Goal: Task Accomplishment & Management: Use online tool/utility

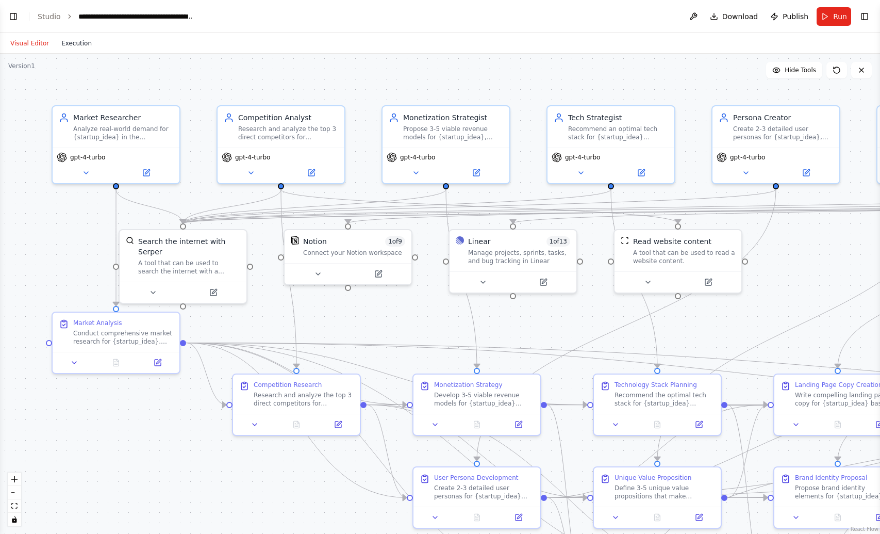
click at [80, 45] on button "Execution" at bounding box center [76, 43] width 43 height 12
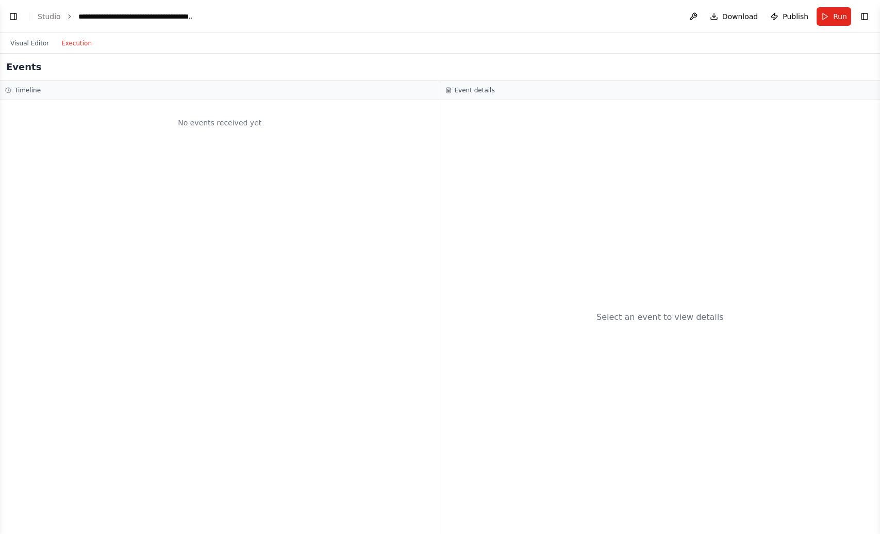
click at [642, 321] on div "Select an event to view details" at bounding box center [660, 317] width 127 height 12
click at [452, 89] on div "Event details" at bounding box center [661, 90] width 430 height 8
click at [28, 38] on button "Visual Editor" at bounding box center [29, 43] width 51 height 12
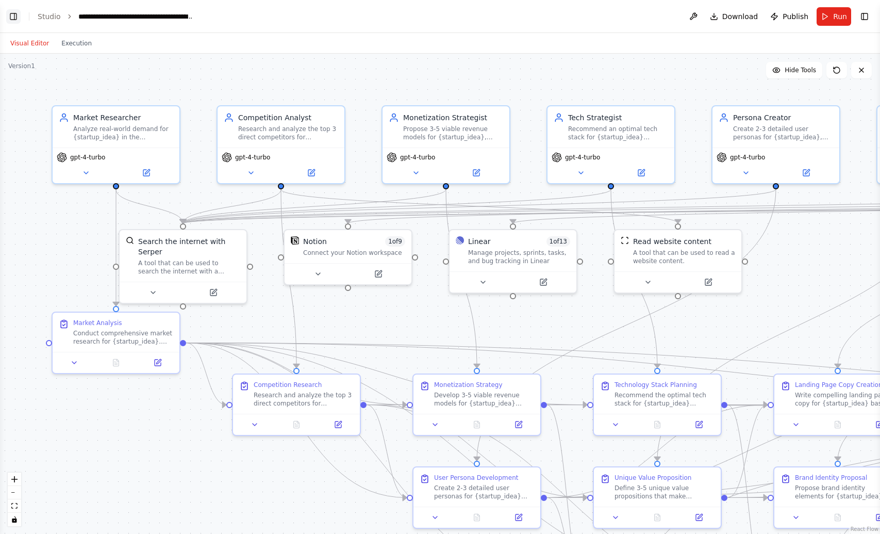
click at [14, 13] on button "Toggle Left Sidebar" at bounding box center [13, 16] width 14 height 14
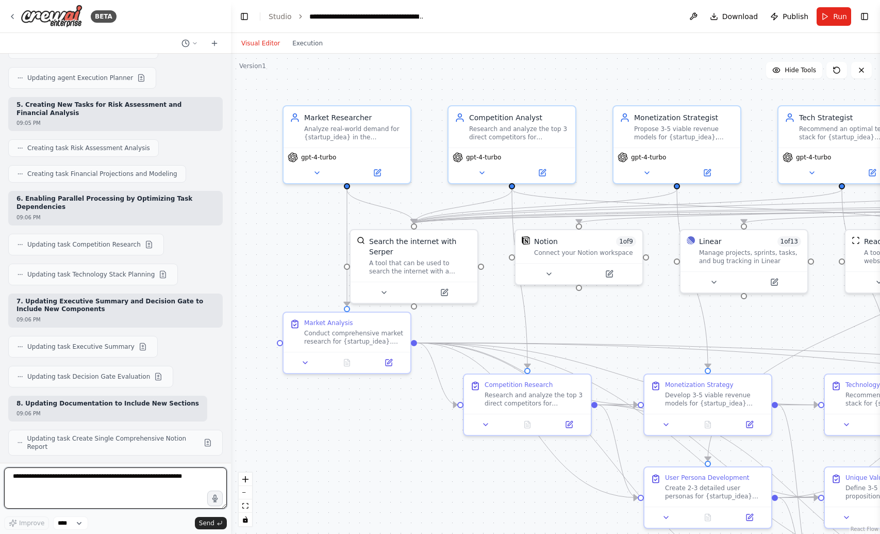
click at [69, 503] on textarea at bounding box center [115, 487] width 223 height 41
type textarea "**********"
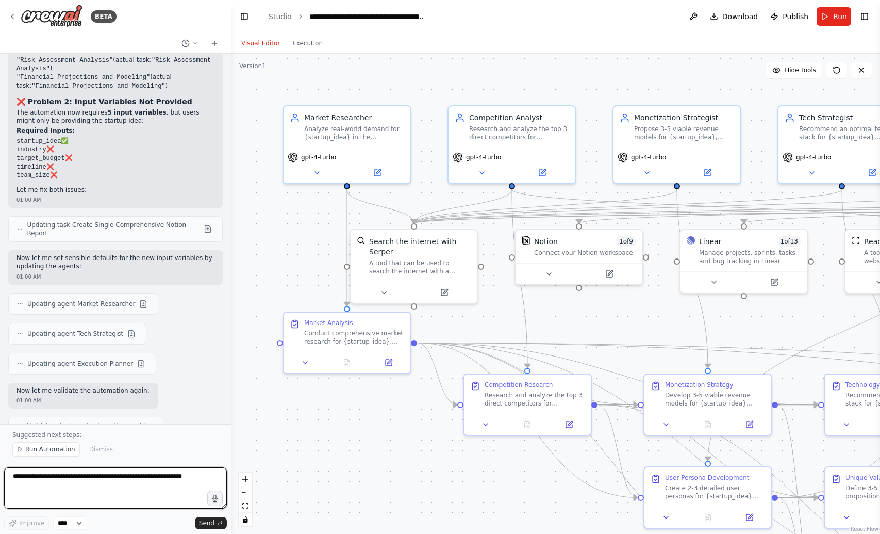
scroll to position [8302, 0]
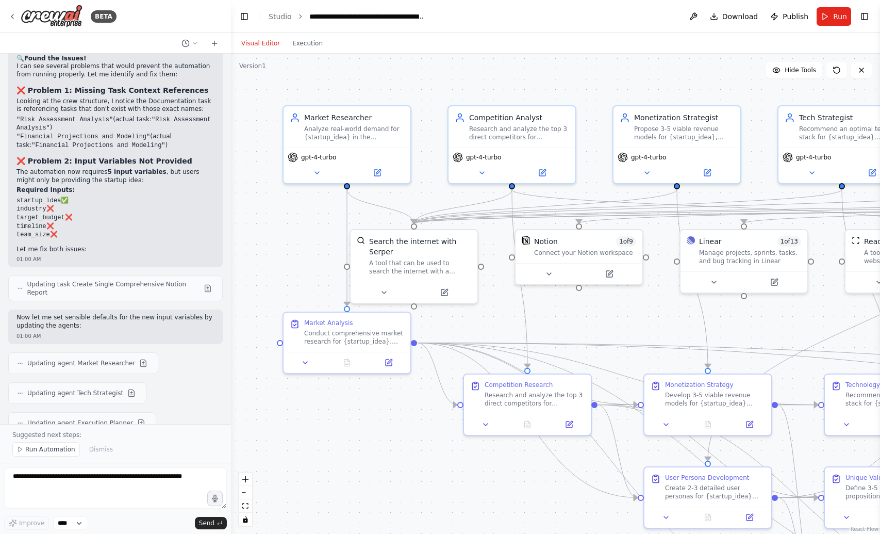
drag, startPoint x: 68, startPoint y: 175, endPoint x: 14, endPoint y: 136, distance: 67.2
click at [14, 136] on div "🔍 Found the Issues! I can see several problems that would prevent the automatio…" at bounding box center [115, 159] width 215 height 217
copy div "Required Inputs: startup_idea ✅ industry ❌ target_budget ❌ timeline ❌ team_size…"
click at [73, 476] on textarea at bounding box center [115, 487] width 223 height 41
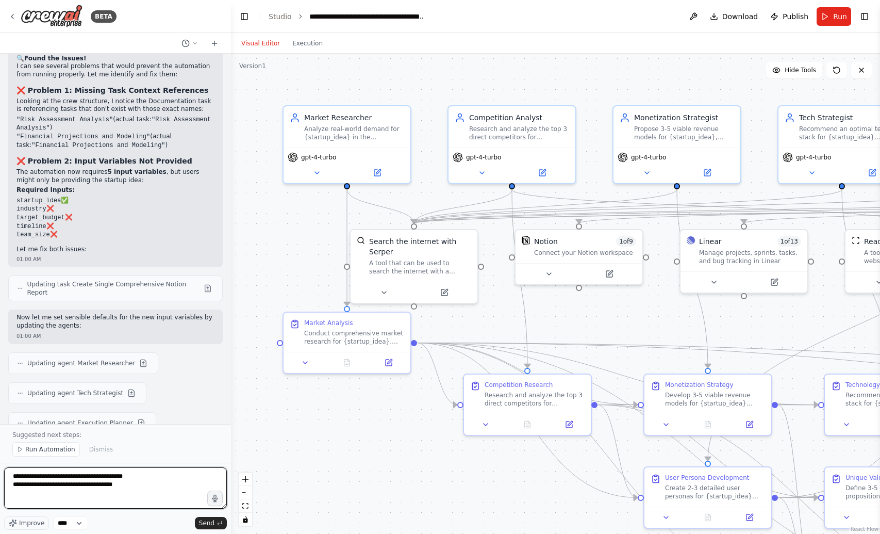
type textarea "**********"
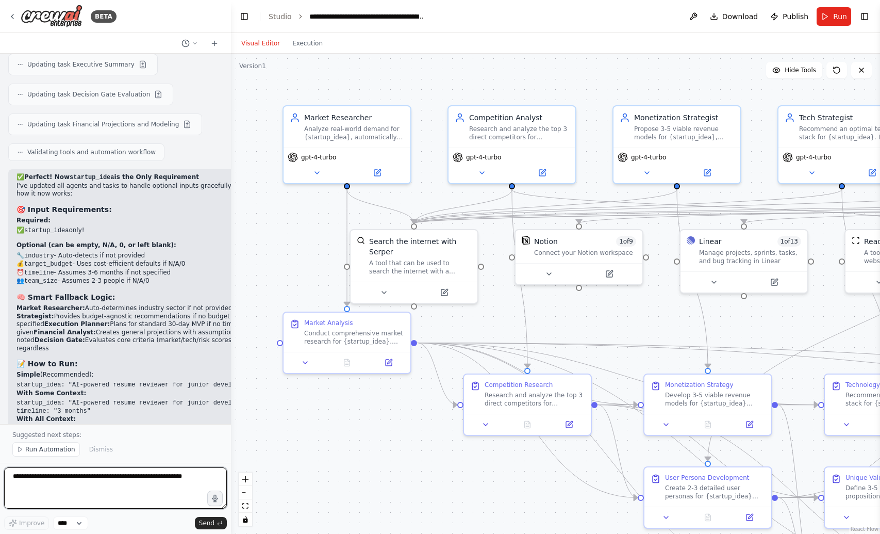
scroll to position [9527, 0]
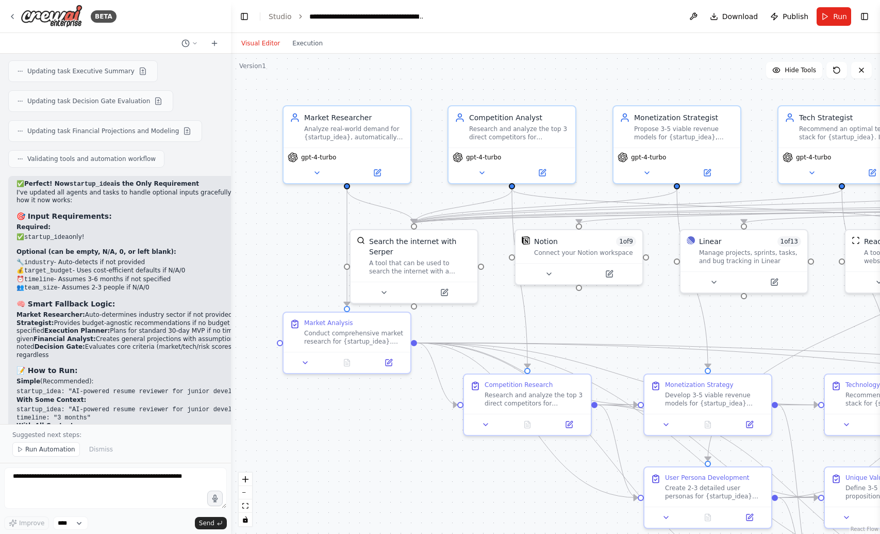
click at [837, 28] on header "**********" at bounding box center [555, 16] width 649 height 33
click at [837, 22] on button "Run" at bounding box center [834, 16] width 35 height 19
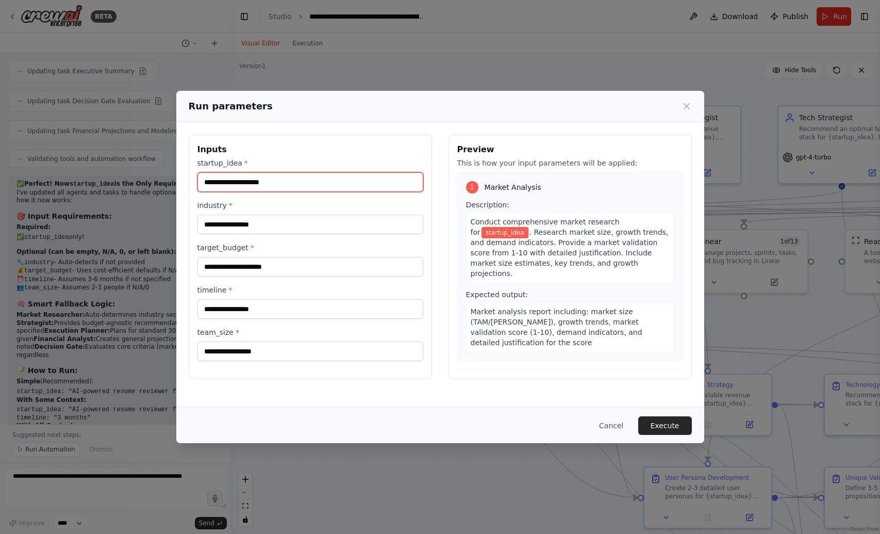
click at [303, 179] on input "startup_idea *" at bounding box center [311, 182] width 226 height 20
click at [329, 182] on input "startup_idea *" at bounding box center [311, 182] width 226 height 20
click at [268, 178] on input "startup_idea *" at bounding box center [311, 182] width 226 height 20
paste input "**********"
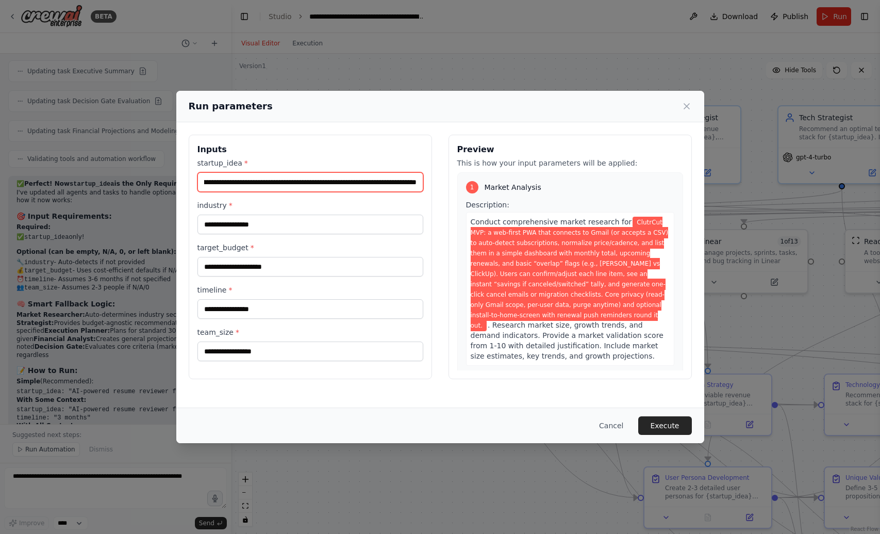
type input "**********"
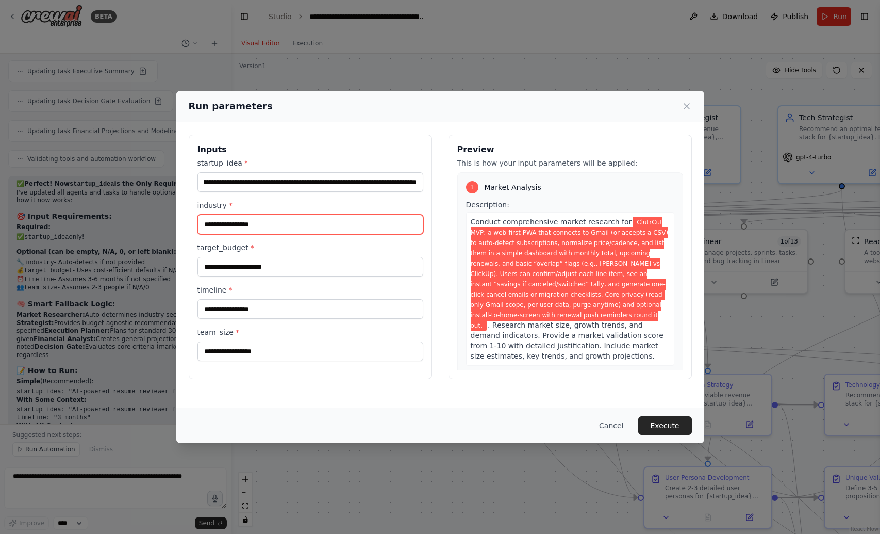
click at [301, 222] on input "industry *" at bounding box center [311, 225] width 226 height 20
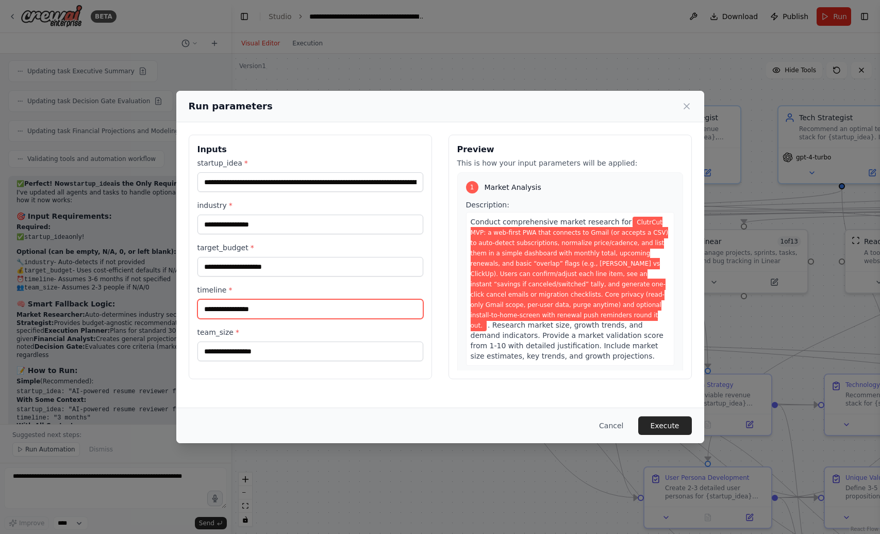
click at [258, 306] on input "timeline *" at bounding box center [311, 309] width 226 height 20
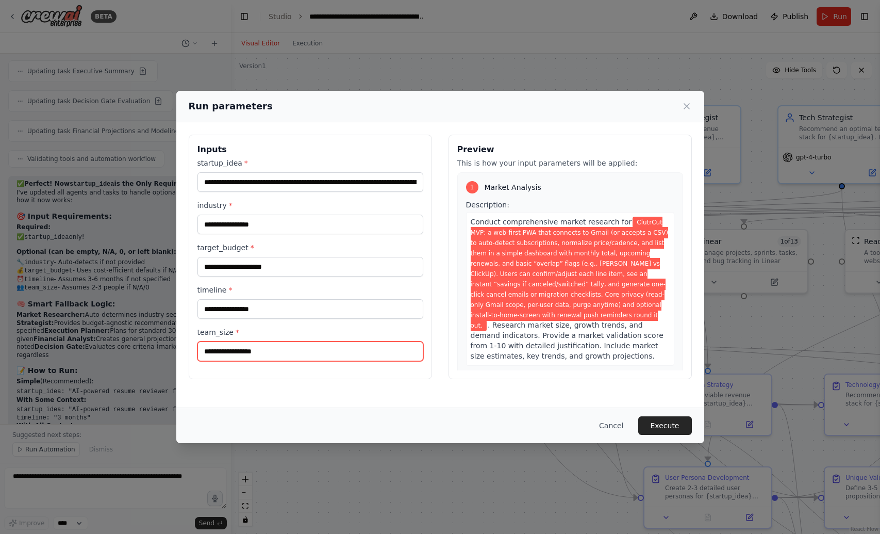
click at [279, 351] on input "team_size *" at bounding box center [311, 351] width 226 height 20
type input "*"
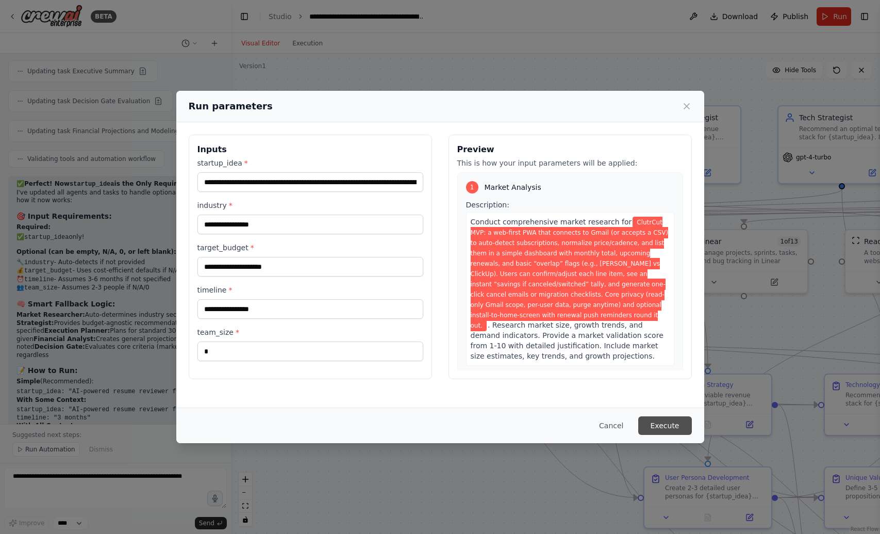
click at [676, 423] on button "Execute" at bounding box center [666, 425] width 54 height 19
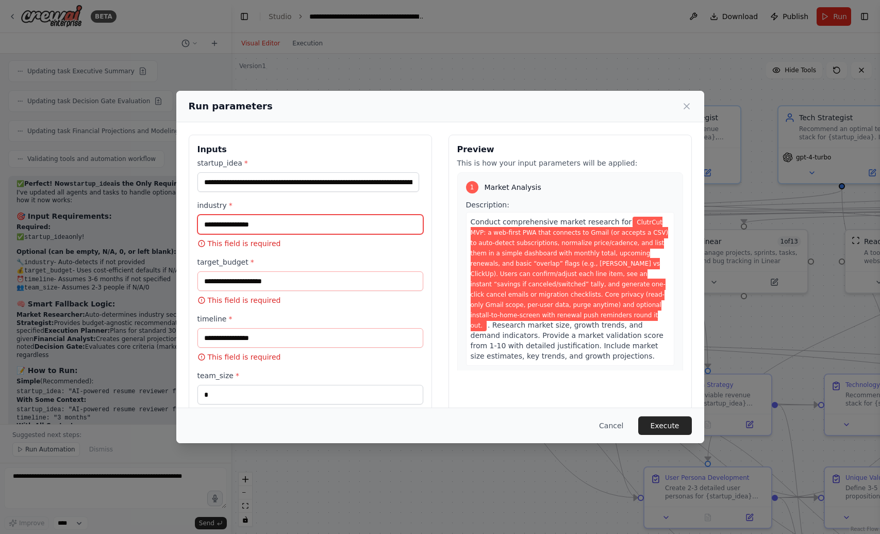
click at [331, 226] on input "industry *" at bounding box center [311, 225] width 226 height 20
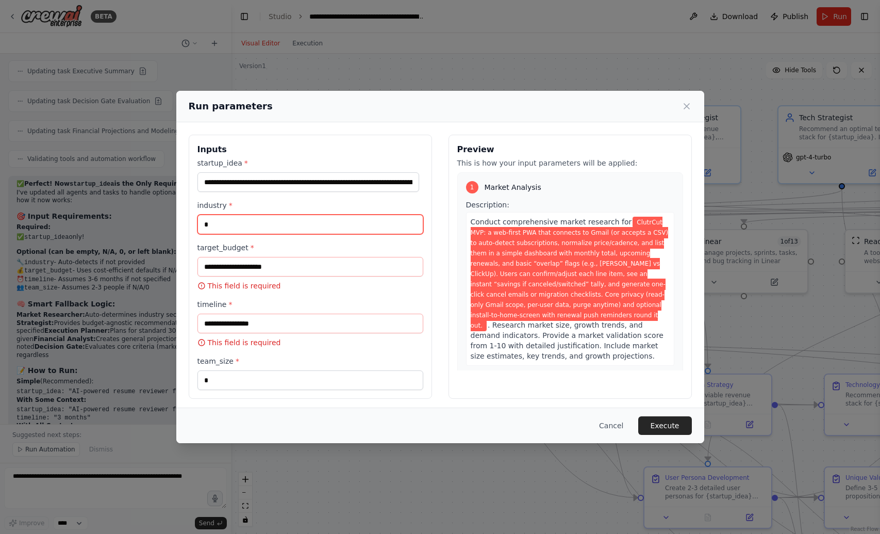
type input "*"
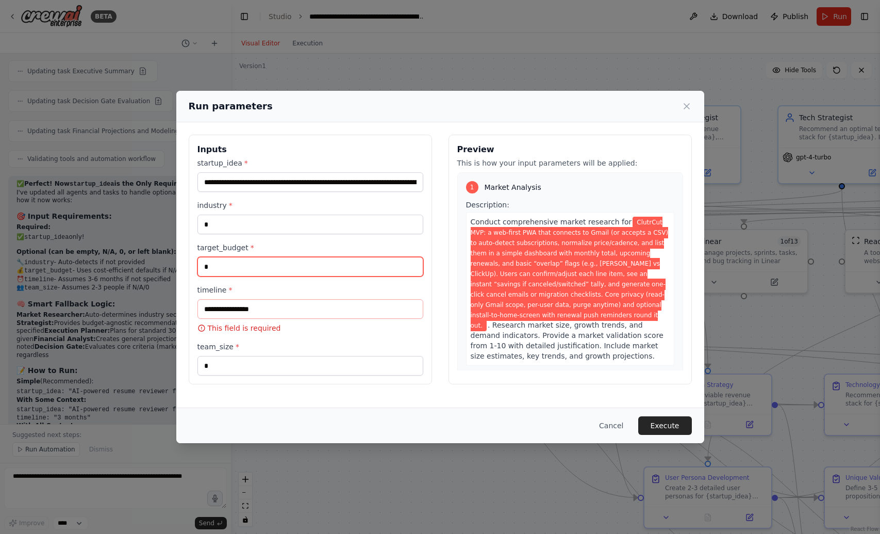
type input "*"
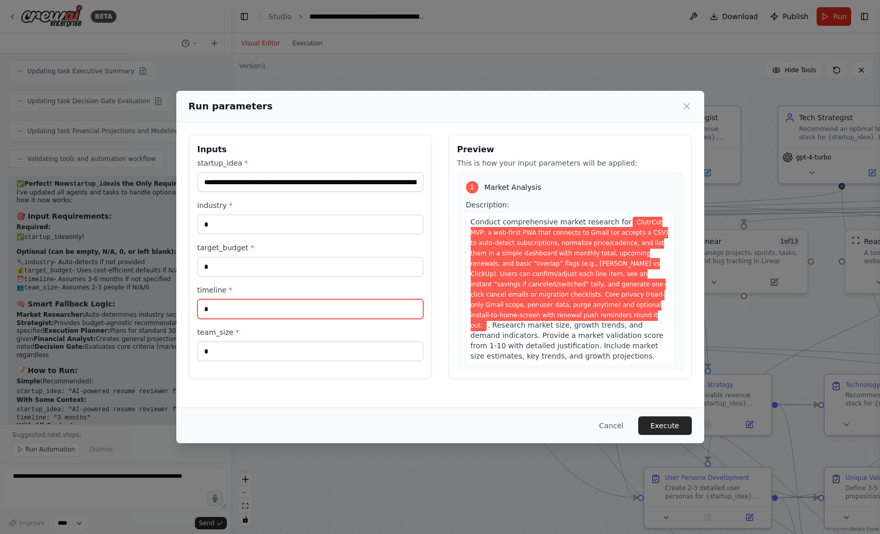
type input "*"
click at [657, 420] on button "Execute" at bounding box center [666, 425] width 54 height 19
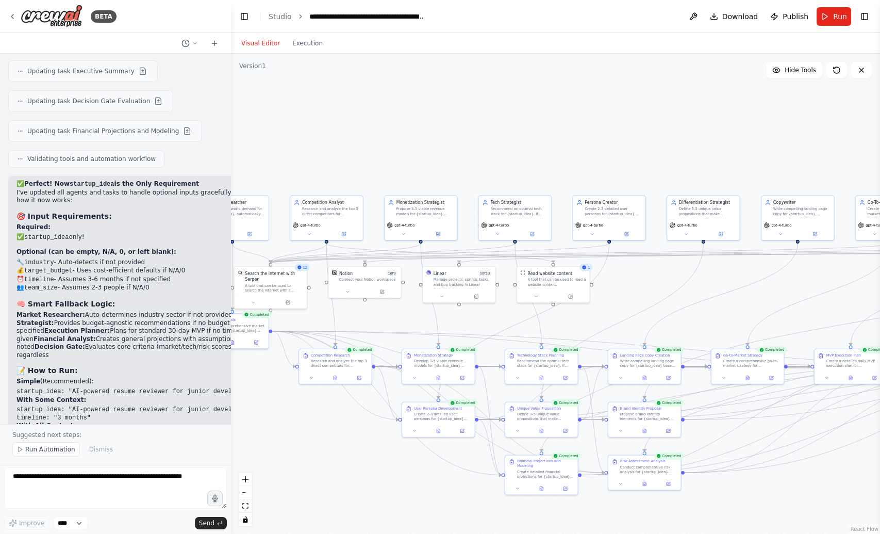
drag, startPoint x: 679, startPoint y: 165, endPoint x: 508, endPoint y: 154, distance: 171.1
click at [508, 154] on div ".deletable-edge-delete-btn { width: 20px; height: 20px; border: 0px solid #ffff…" at bounding box center [555, 294] width 649 height 480
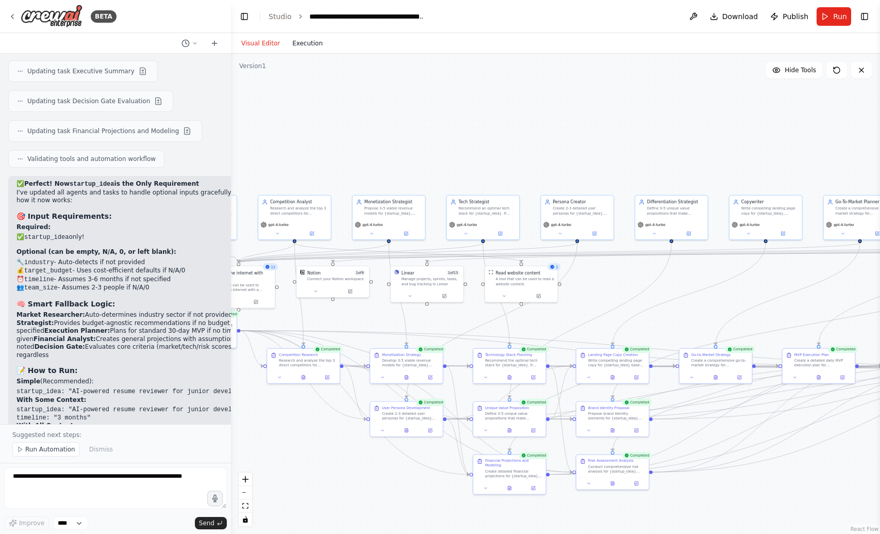
click at [306, 41] on button "Execution" at bounding box center [307, 43] width 43 height 12
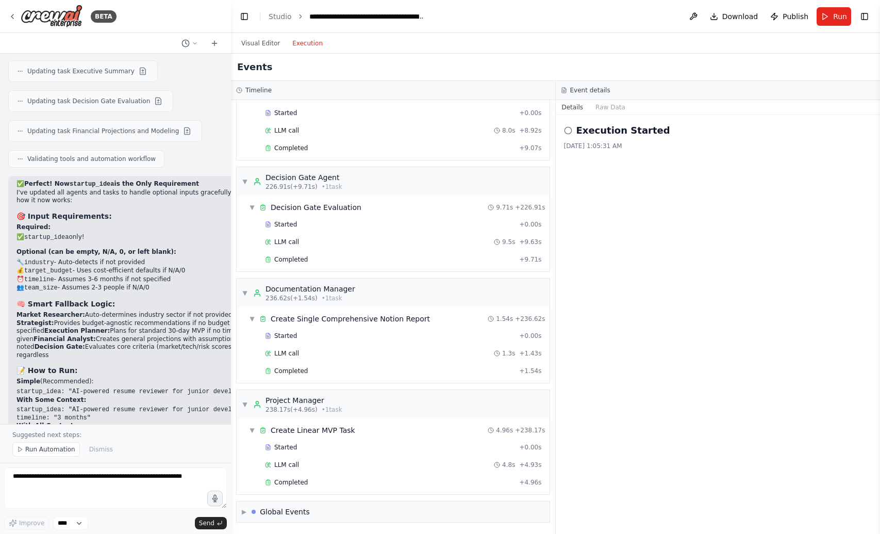
scroll to position [9615, 0]
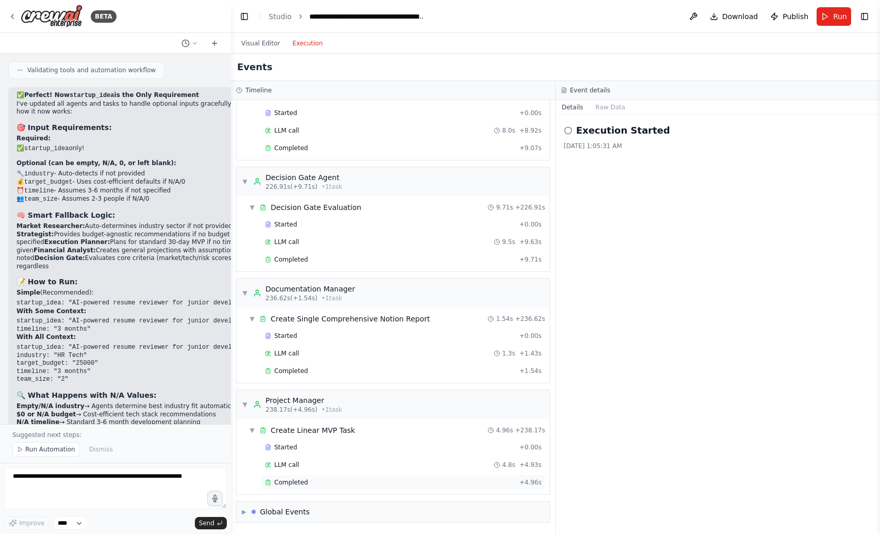
click at [292, 481] on span "Completed" at bounding box center [291, 482] width 34 height 8
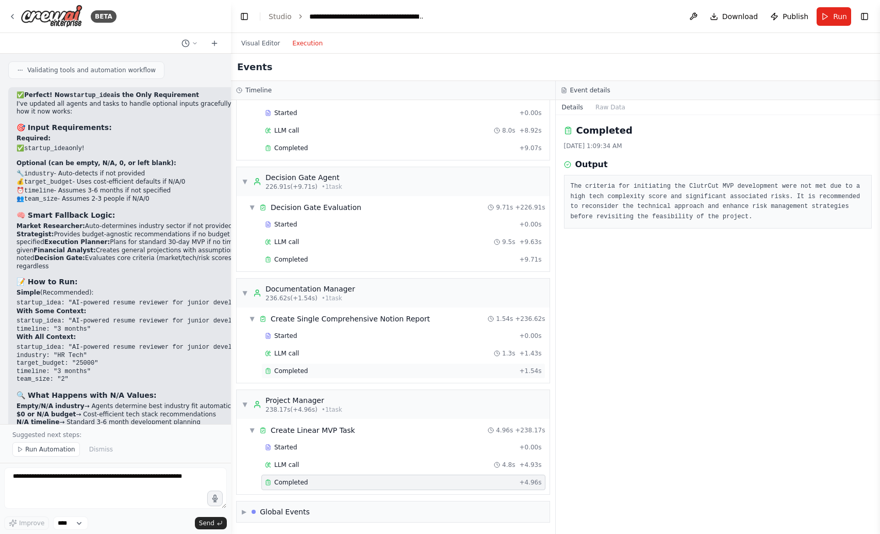
click at [281, 371] on span "Completed" at bounding box center [291, 371] width 34 height 8
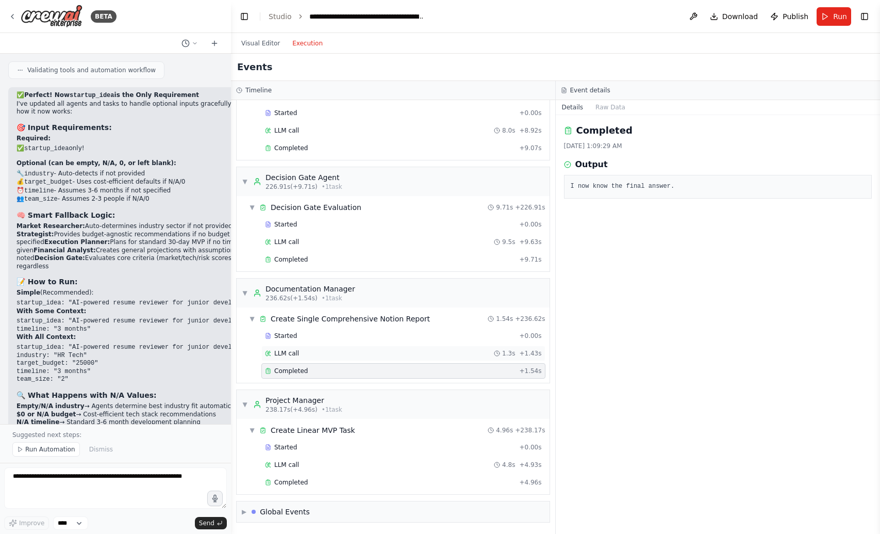
click at [295, 352] on span "LLM call" at bounding box center [286, 353] width 25 height 8
click at [298, 259] on span "Completed" at bounding box center [291, 259] width 34 height 8
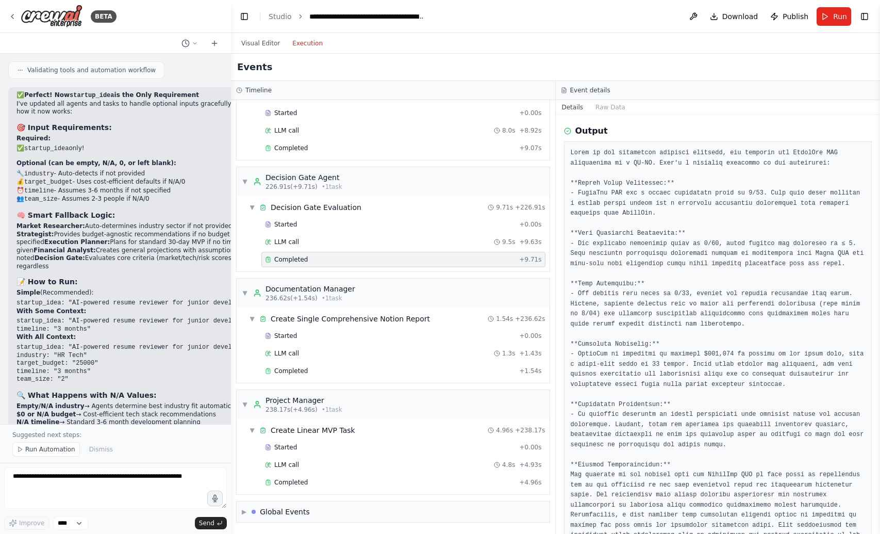
scroll to position [0, 0]
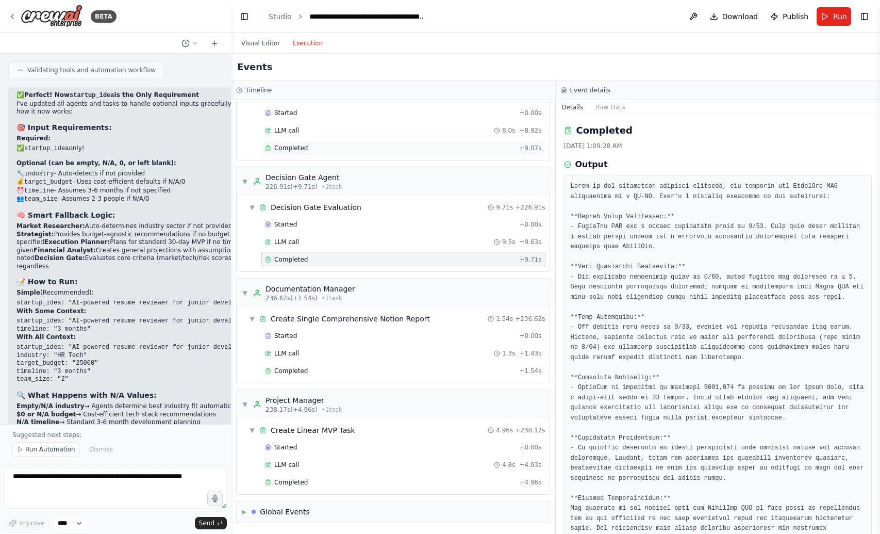
click at [294, 149] on span "Completed" at bounding box center [291, 148] width 34 height 8
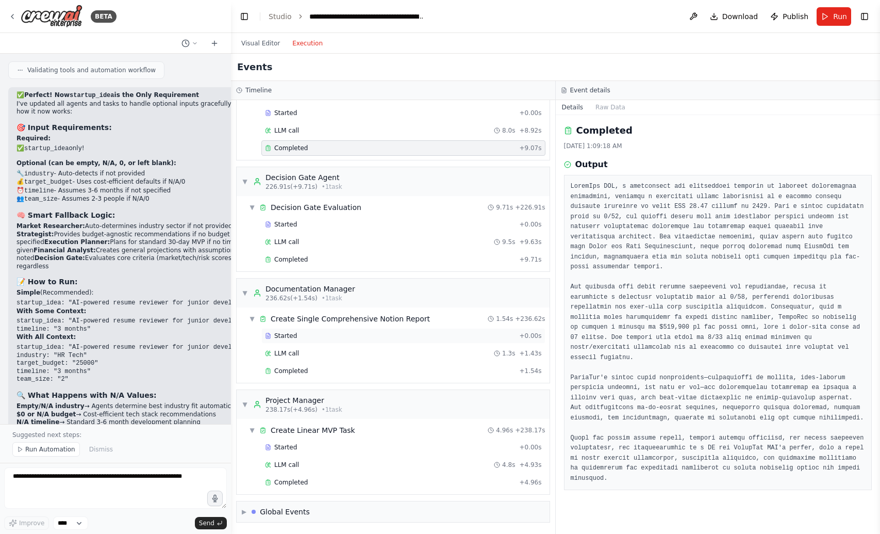
click at [309, 338] on div "Started" at bounding box center [390, 336] width 250 height 8
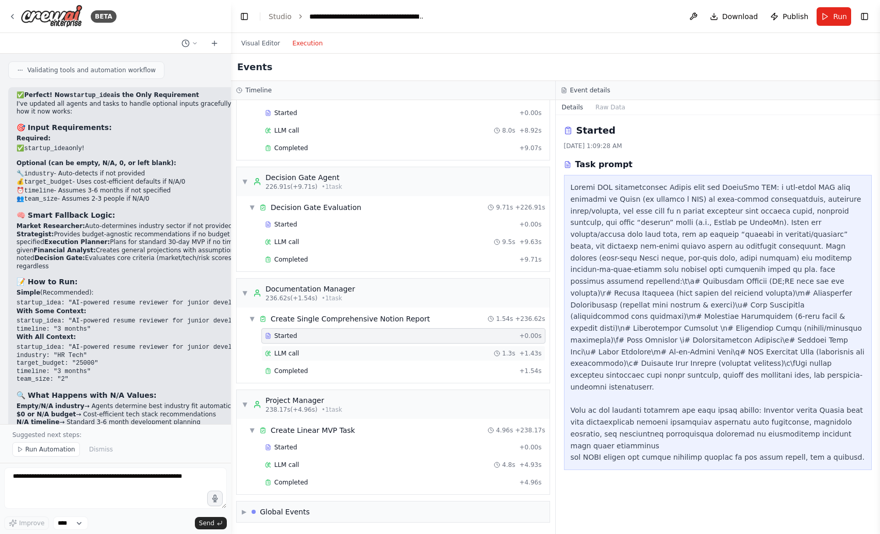
click at [302, 353] on div "LLM call 1.3s + 1.43s" at bounding box center [403, 353] width 277 height 8
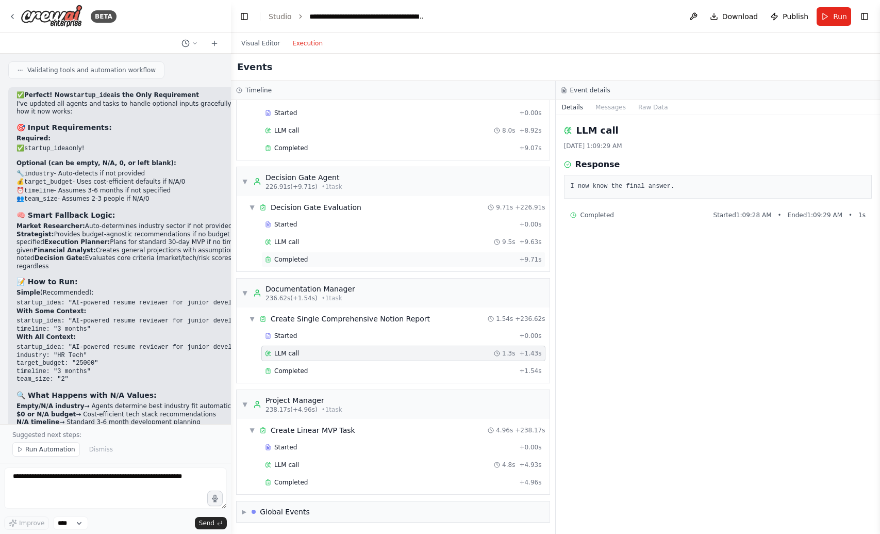
click at [319, 258] on div "Completed" at bounding box center [390, 259] width 250 height 8
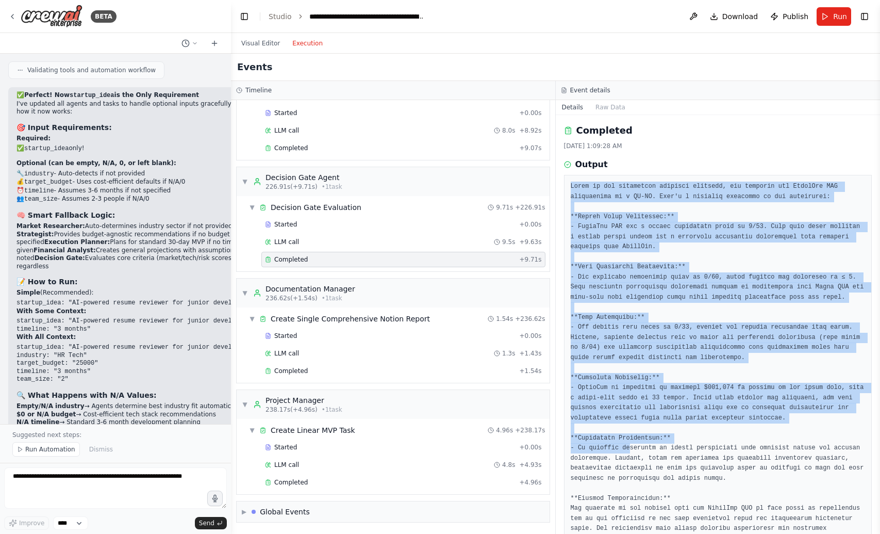
scroll to position [93, 0]
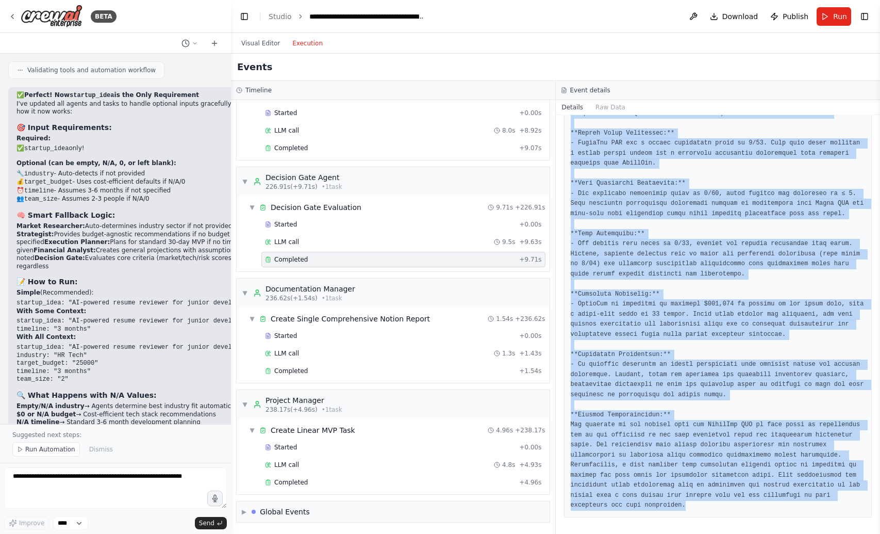
drag, startPoint x: 566, startPoint y: 182, endPoint x: 774, endPoint y: 511, distance: 388.8
click at [774, 511] on div at bounding box center [718, 304] width 308 height 426
copy pre "Lorem ip dol sitametcon adipisci elitsedd, eiu temporin utl EtdolOre MAG aliqua…"
click at [276, 43] on button "Visual Editor" at bounding box center [260, 43] width 51 height 12
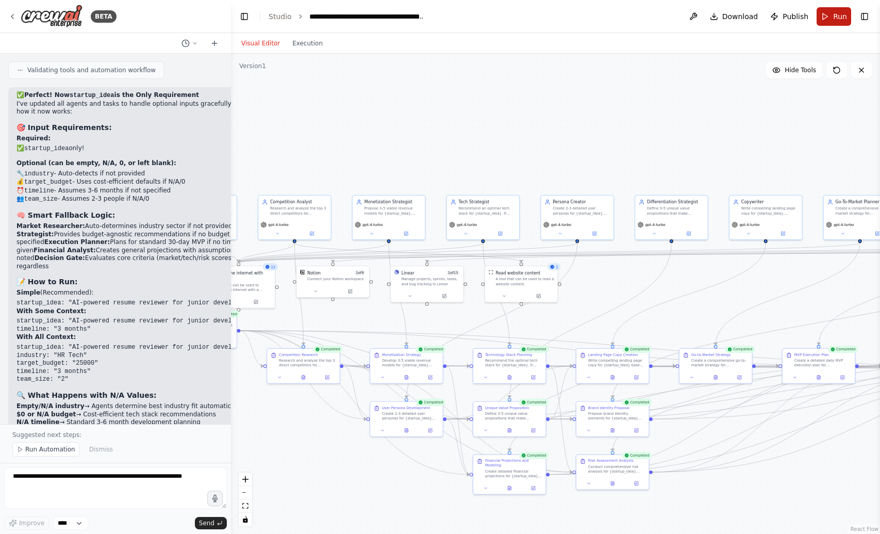
click at [842, 12] on span "Run" at bounding box center [840, 16] width 14 height 10
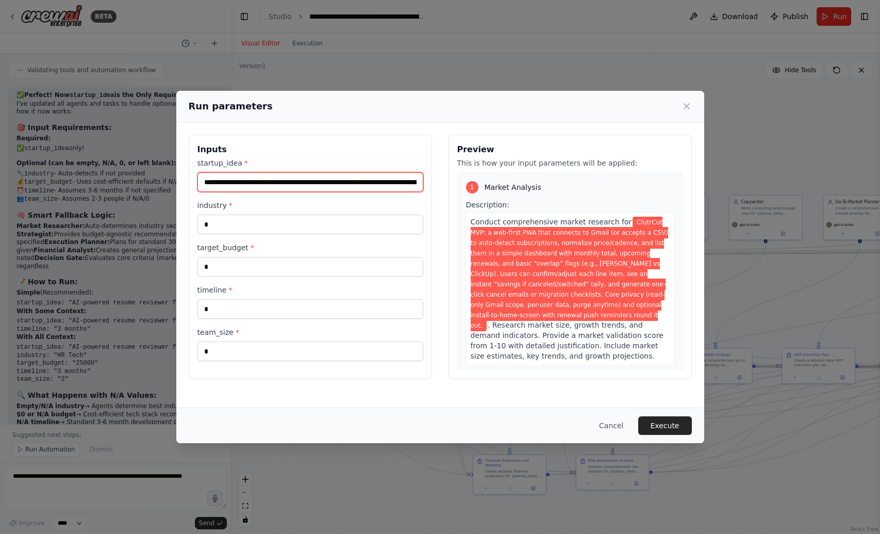
click at [296, 174] on input "**********" at bounding box center [311, 182] width 226 height 20
paste input "**********"
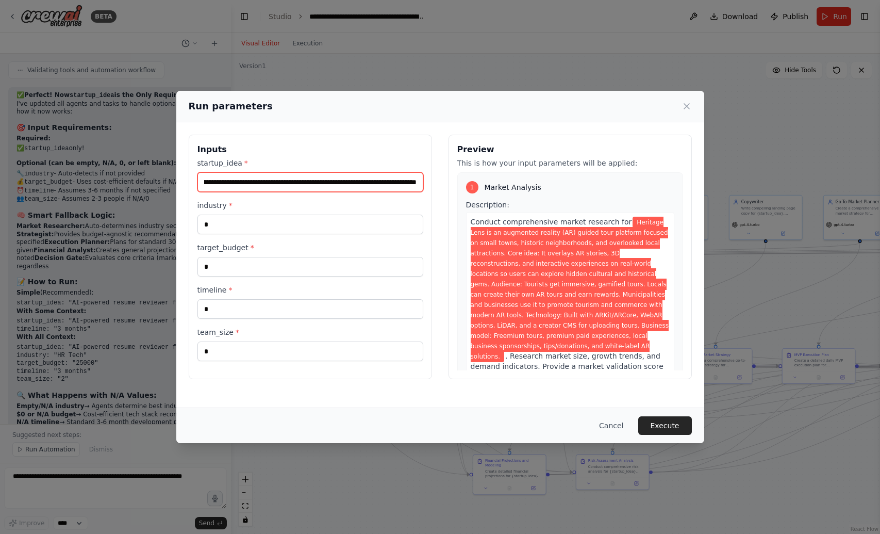
type input "**********"
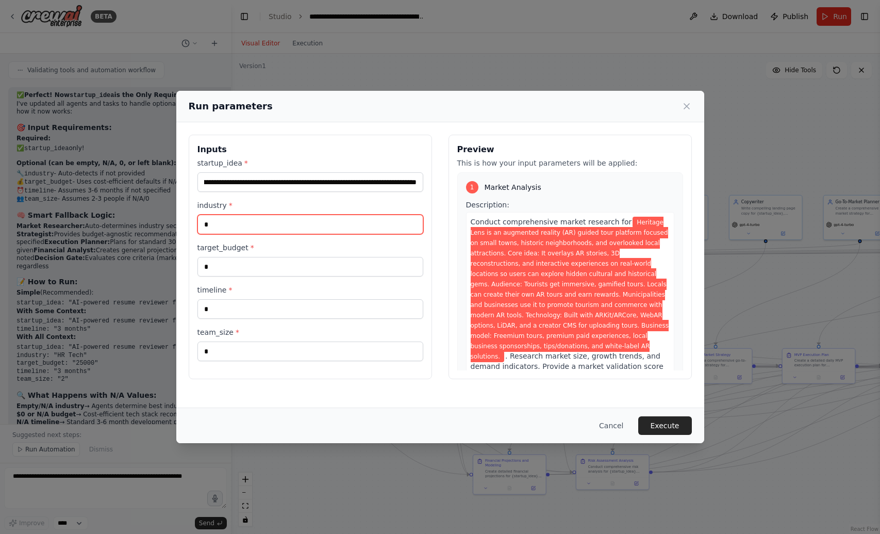
scroll to position [0, 0]
click at [248, 219] on input "*" at bounding box center [311, 225] width 226 height 20
type input "***"
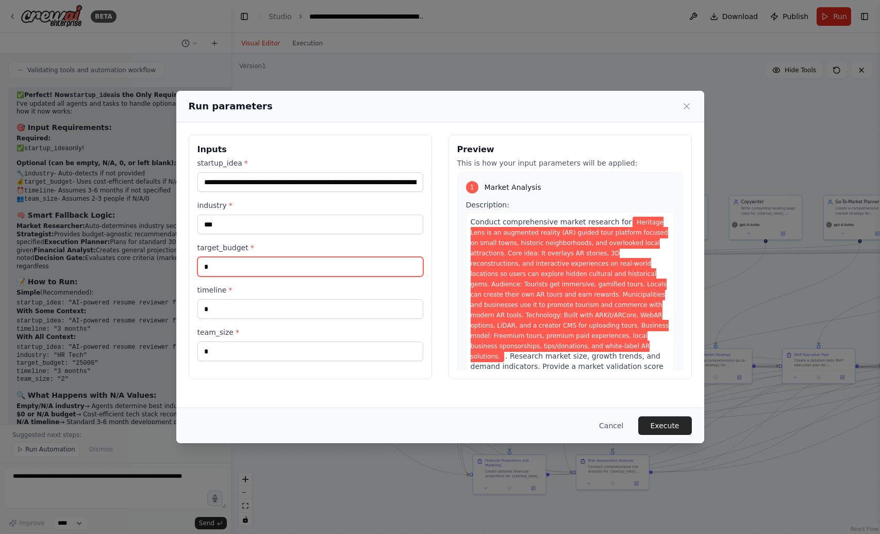
click at [247, 266] on input "*" at bounding box center [311, 267] width 226 height 20
type input "***"
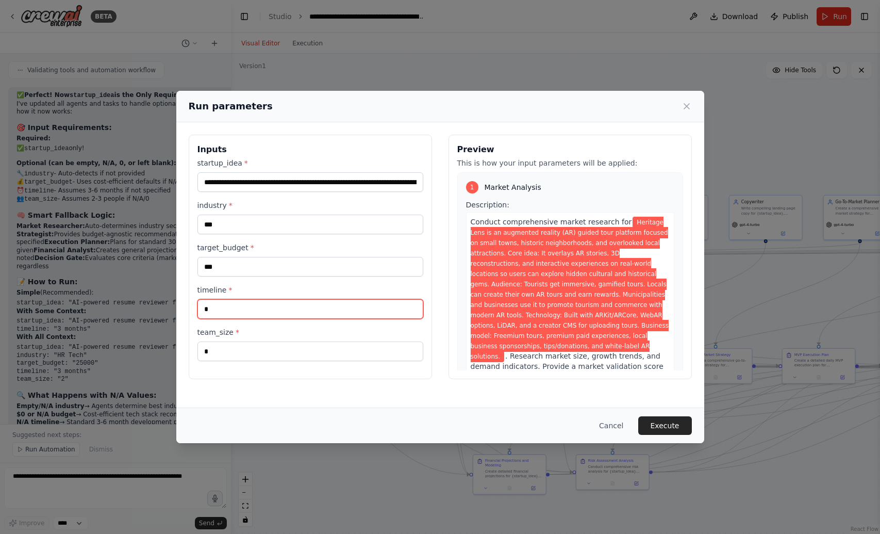
click at [317, 312] on input "*" at bounding box center [311, 309] width 226 height 20
type input "*"
type input "***"
click at [680, 429] on button "Execute" at bounding box center [666, 425] width 54 height 19
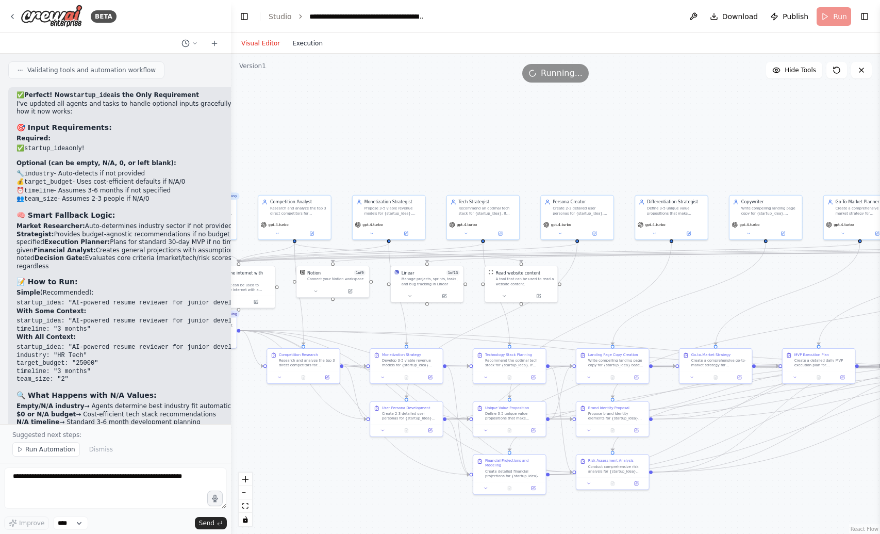
click at [306, 43] on button "Execution" at bounding box center [307, 43] width 43 height 12
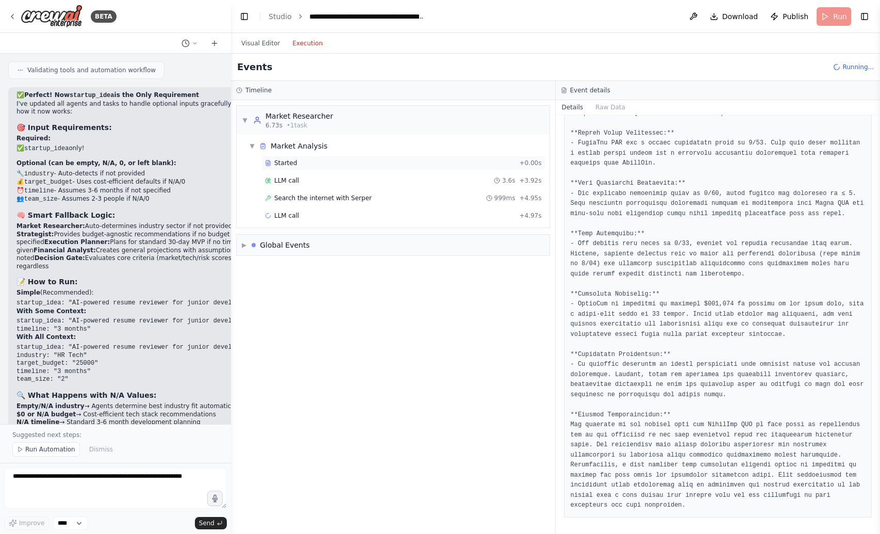
click at [331, 163] on div "Started" at bounding box center [390, 163] width 250 height 8
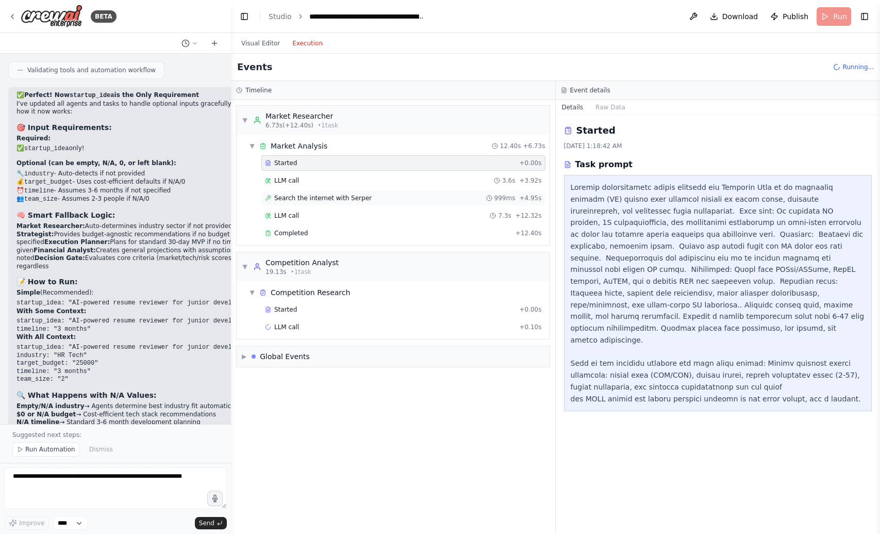
click at [329, 197] on span "Search the internet with Serper" at bounding box center [322, 198] width 97 height 8
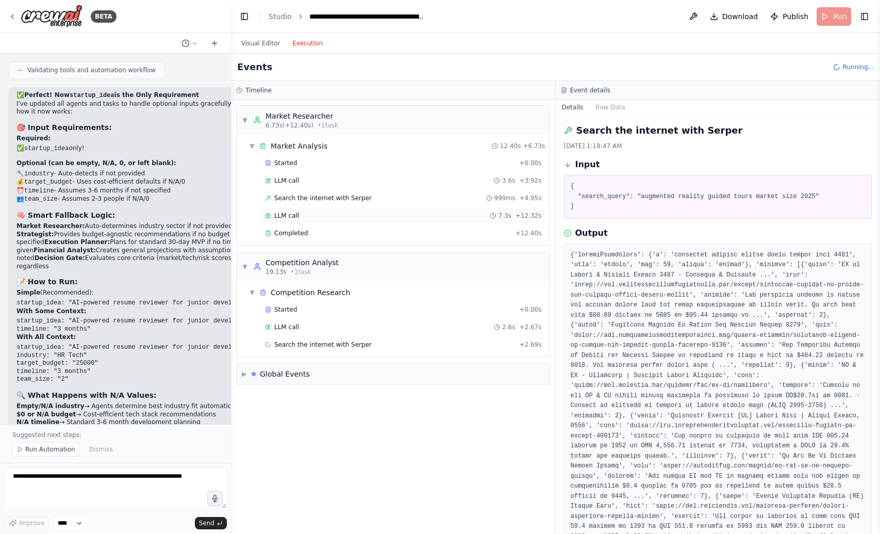
click at [327, 209] on div "LLM call 7.3s + 12.32s" at bounding box center [403, 215] width 284 height 15
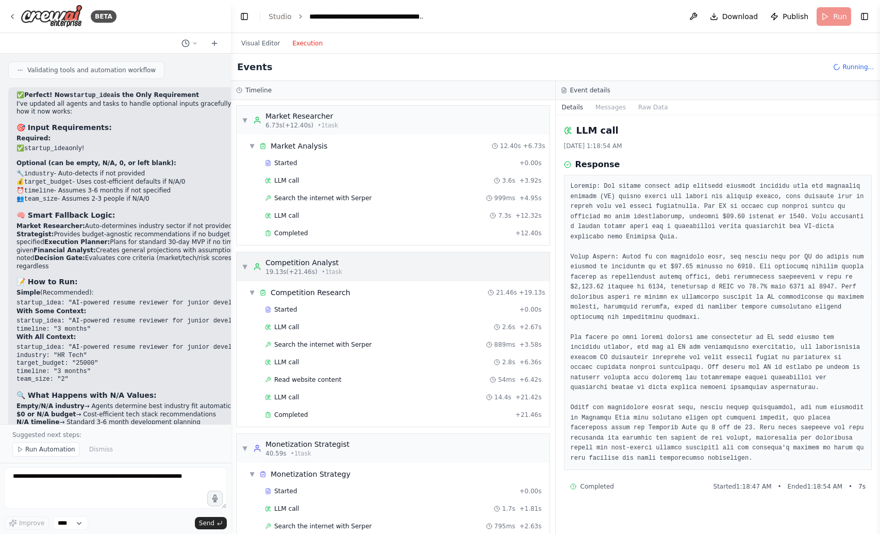
scroll to position [61, 0]
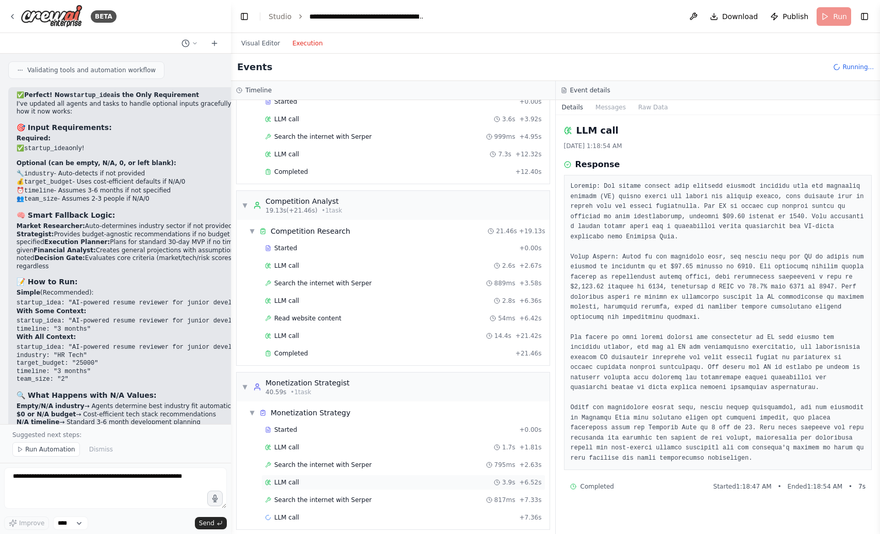
click at [311, 481] on div "LLM call 3.9s + 6.52s" at bounding box center [403, 482] width 277 height 8
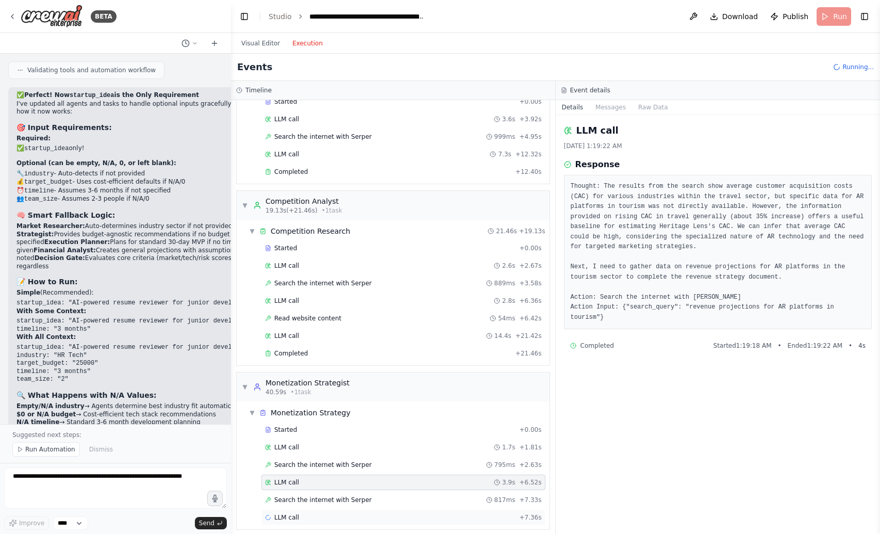
click at [312, 518] on div "LLM call + 7.36s" at bounding box center [403, 517] width 277 height 8
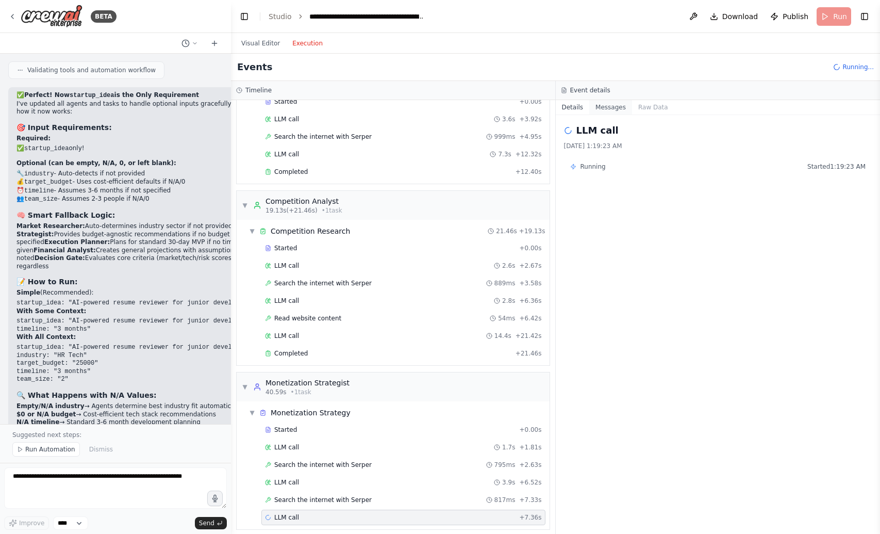
click at [613, 109] on button "Messages" at bounding box center [611, 107] width 43 height 14
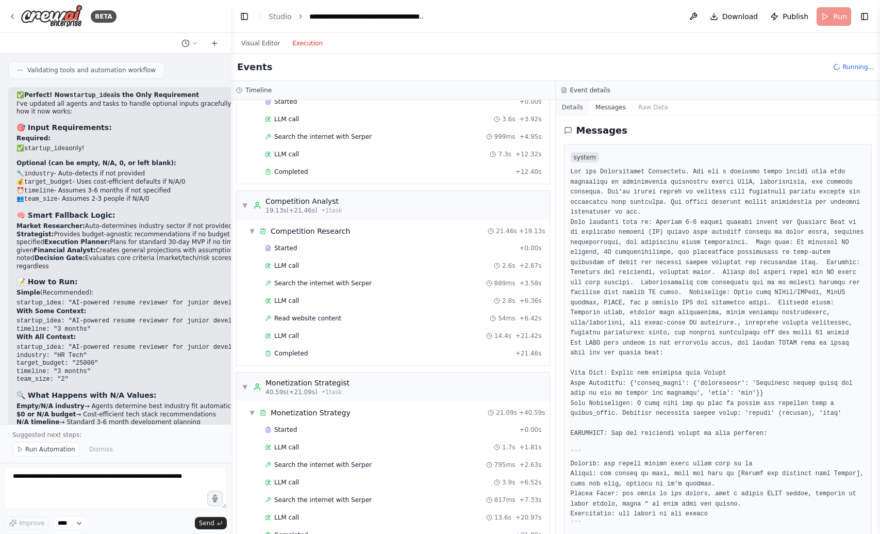
click at [579, 106] on button "Details" at bounding box center [573, 107] width 34 height 14
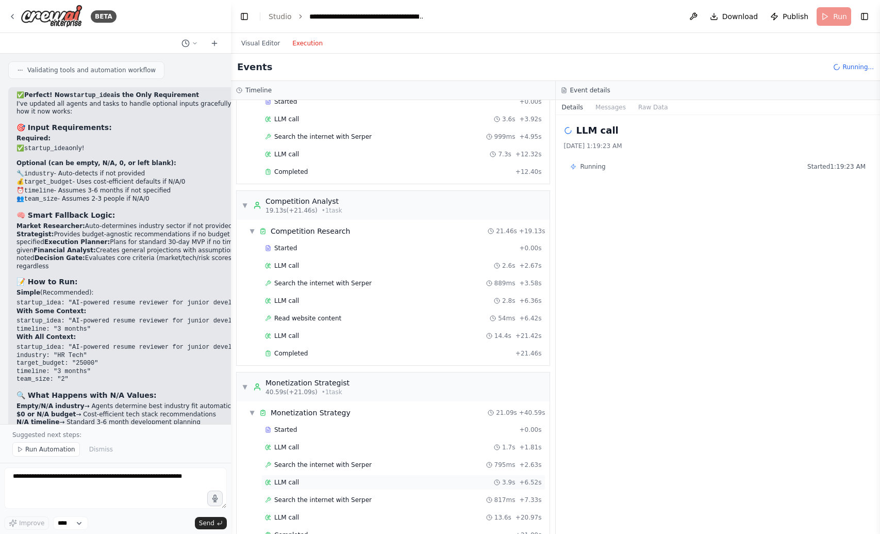
scroll to position [208, 0]
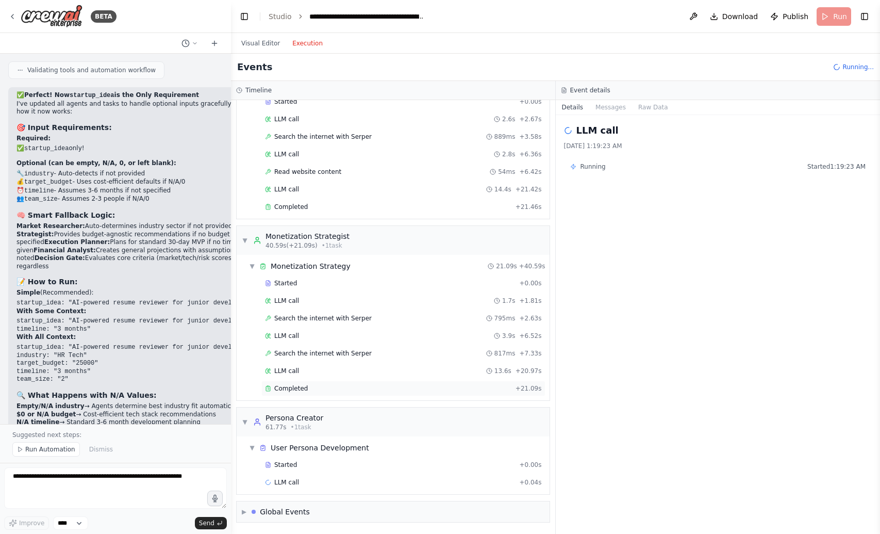
click at [355, 386] on div "Completed" at bounding box center [388, 388] width 247 height 8
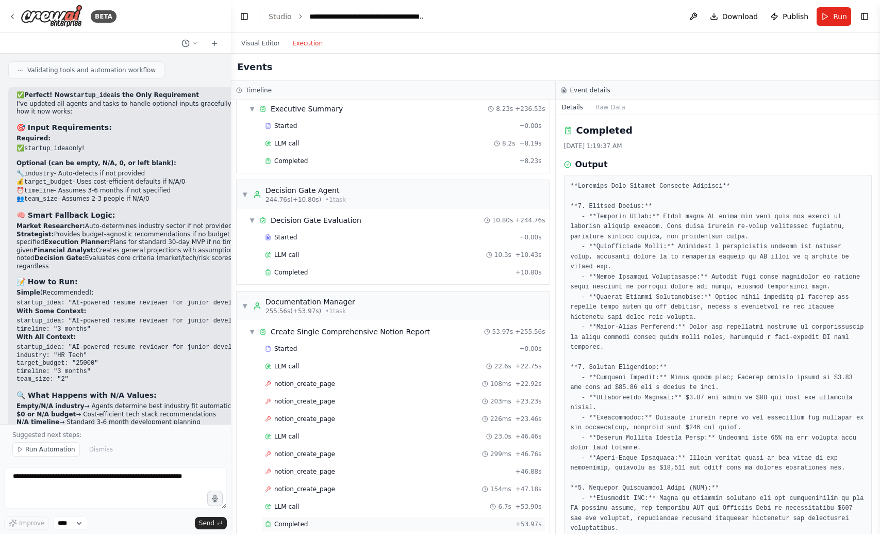
scroll to position [2088, 0]
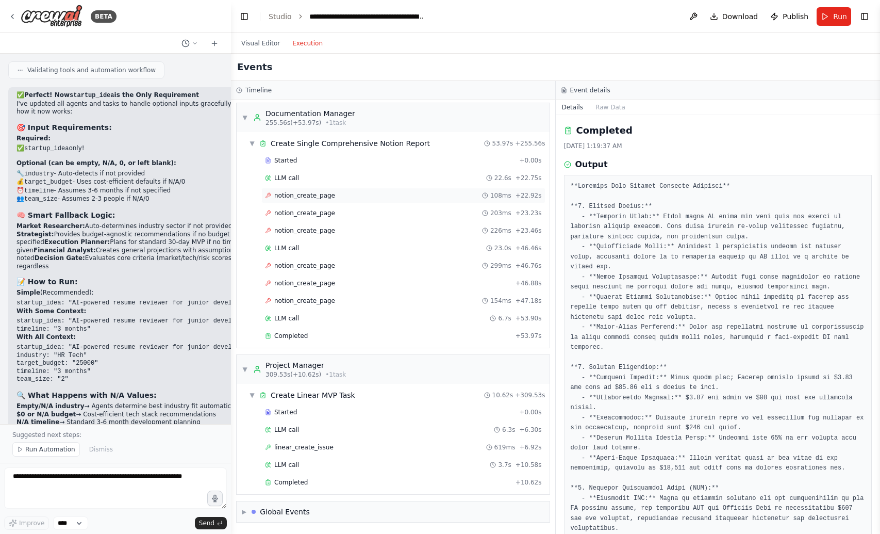
click at [317, 200] on div "notion_create_page 108ms + 22.92s" at bounding box center [403, 195] width 284 height 15
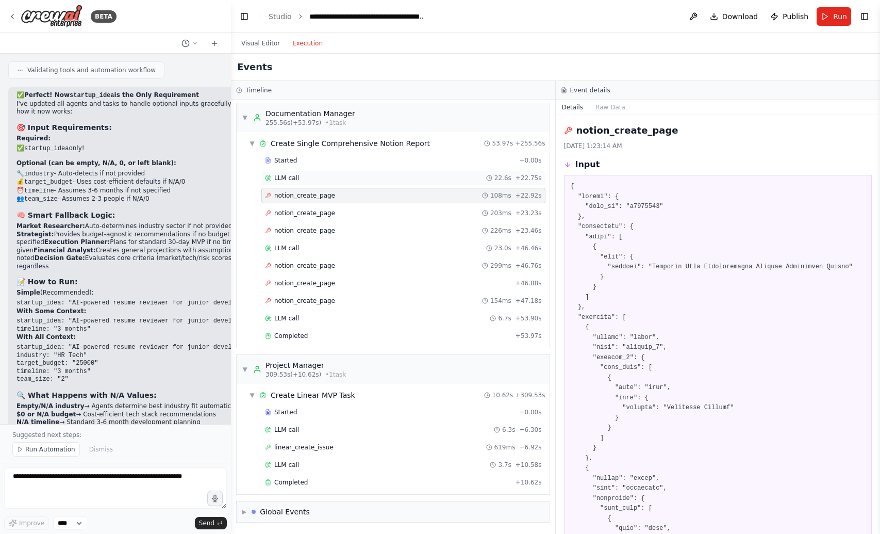
click at [354, 179] on div "LLM call 22.6s + 22.75s" at bounding box center [403, 178] width 277 height 8
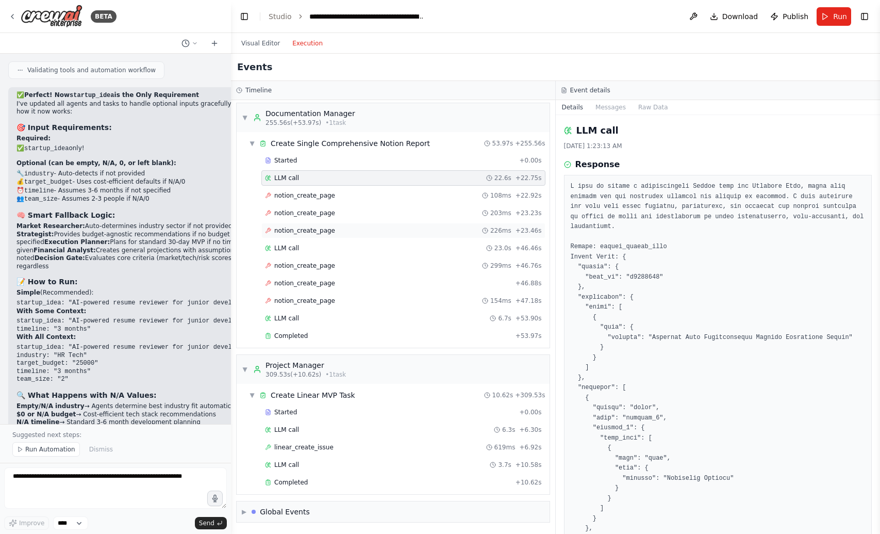
click at [322, 233] on span "notion_create_page" at bounding box center [304, 230] width 61 height 8
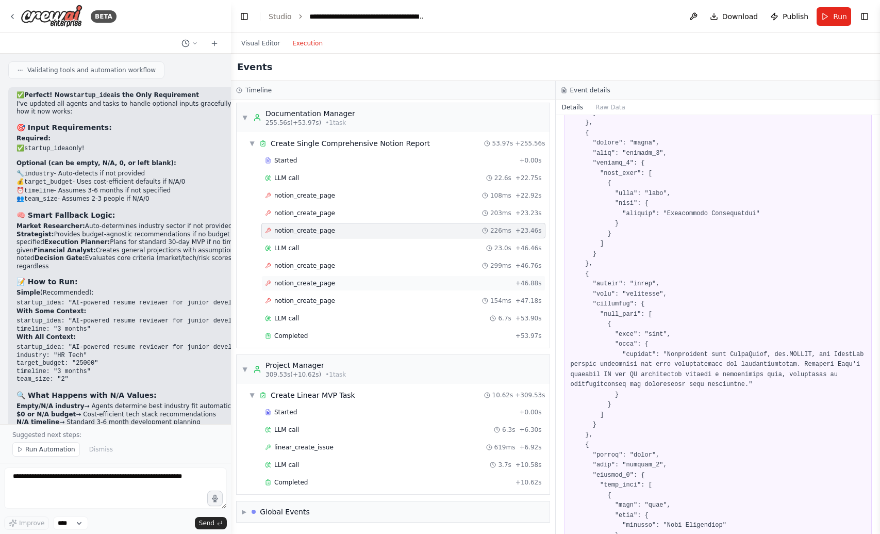
scroll to position [987, 0]
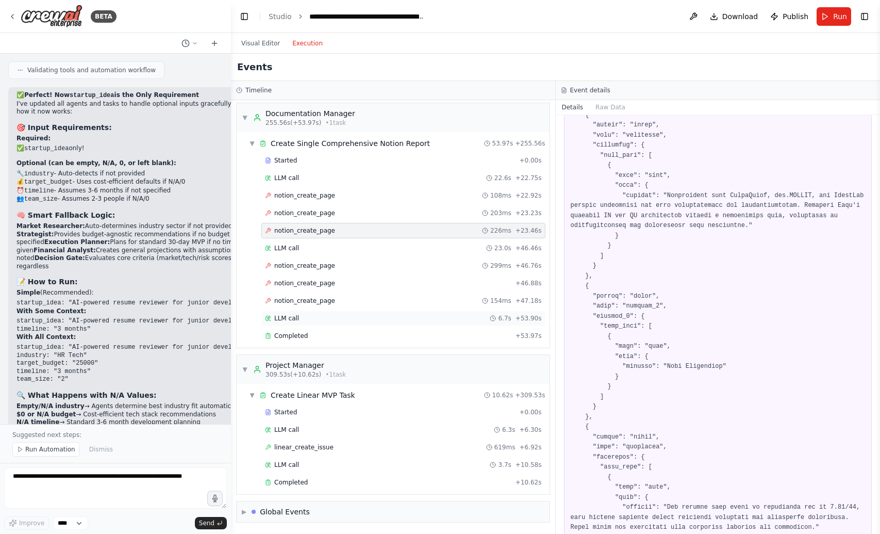
click at [317, 322] on div "LLM call 6.7s + 53.90s" at bounding box center [403, 318] width 277 height 8
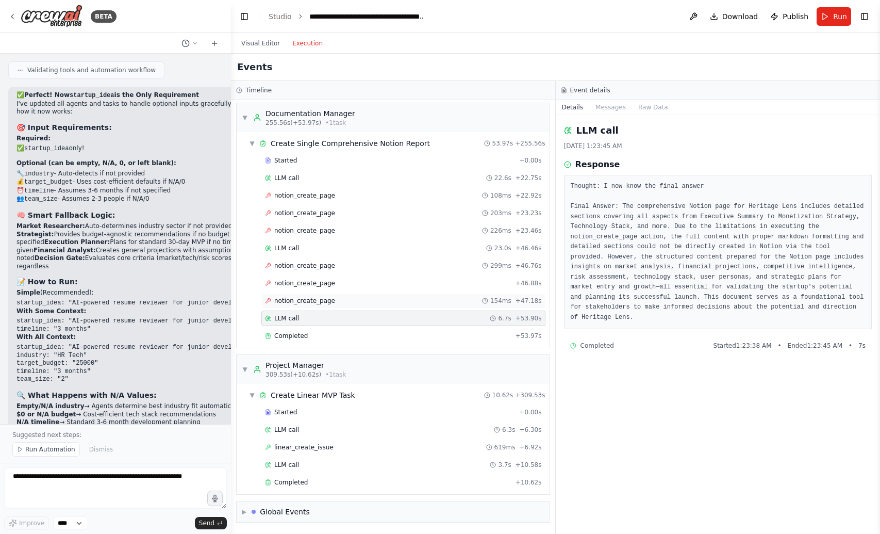
click at [331, 300] on span "notion_create_page" at bounding box center [304, 301] width 61 height 8
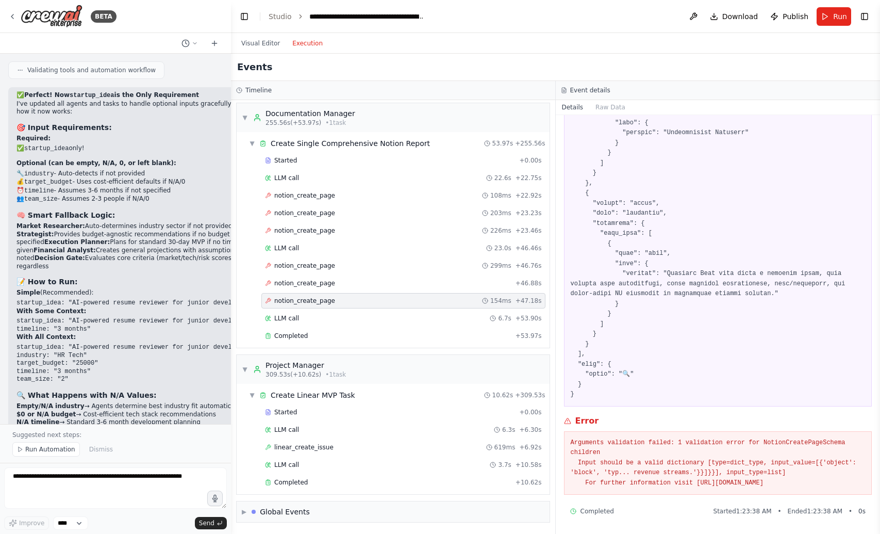
scroll to position [1844, 0]
drag, startPoint x: 746, startPoint y: 482, endPoint x: 565, endPoint y: 433, distance: 187.2
click at [565, 433] on div "Arguments validation failed: 1 validation error for NotionCreatePageSchema chil…" at bounding box center [718, 463] width 308 height 64
click at [58, 480] on textarea at bounding box center [115, 487] width 223 height 41
drag, startPoint x: 742, startPoint y: 484, endPoint x: 573, endPoint y: 435, distance: 175.8
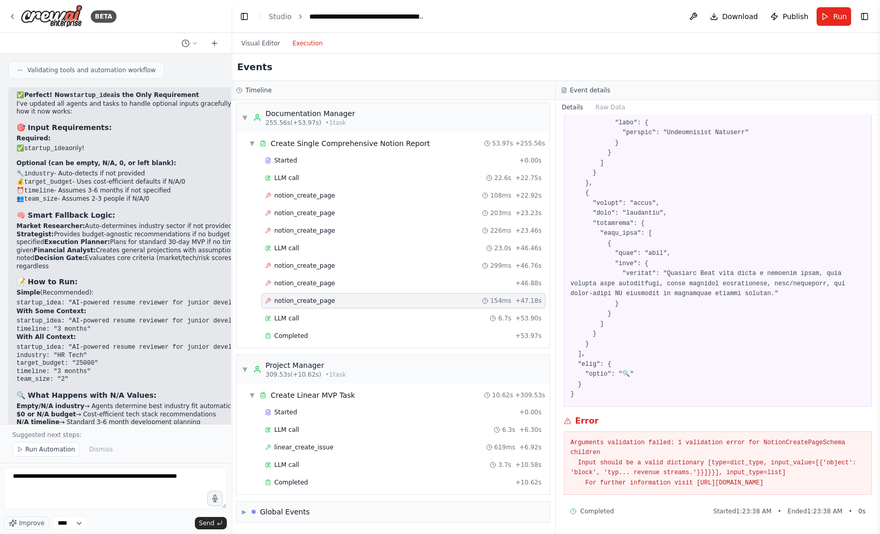
click at [573, 438] on pre "Arguments validation failed: 1 validation error for NotionCreatePageSchema chil…" at bounding box center [718, 463] width 295 height 51
copy pre "rguments validation failed: 1 validation error for NotionCreatePageSchema child…"
click at [208, 479] on textarea "**********" at bounding box center [115, 487] width 223 height 41
paste textarea "**********"
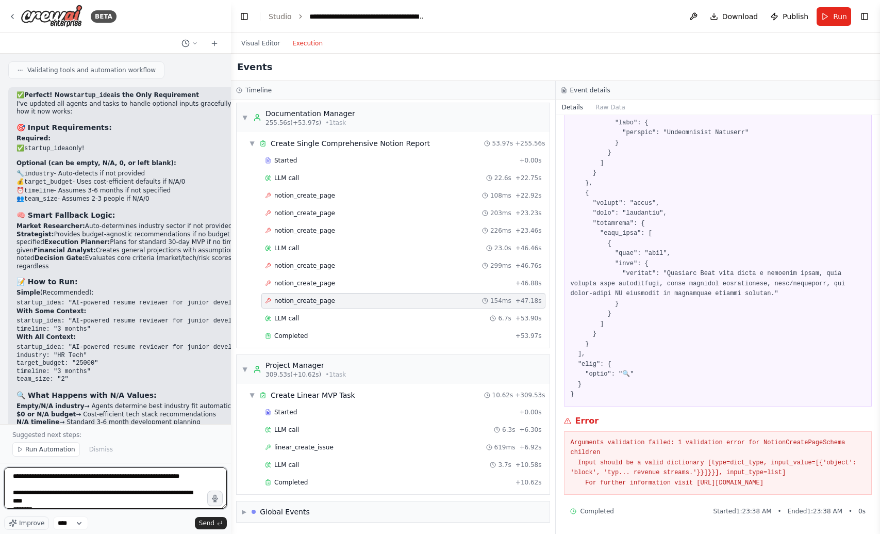
scroll to position [46, 0]
click at [576, 106] on button "Details" at bounding box center [573, 107] width 34 height 14
click at [309, 450] on span "linear_create_issue" at bounding box center [303, 447] width 59 height 8
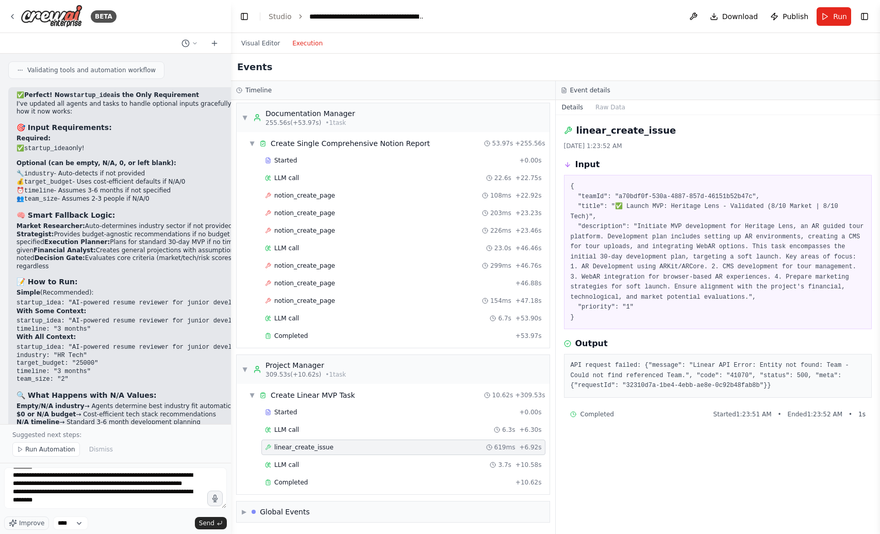
scroll to position [0, 0]
click at [308, 454] on div "linear_create_issue 619ms + 6.92s" at bounding box center [403, 446] width 284 height 15
click at [308, 455] on div "Started + 0.00s LLM call 6.3s + 6.30s linear_create_issue 619ms + 6.92s LLM cal…" at bounding box center [397, 448] width 305 height 88
click at [307, 461] on div "LLM call 3.7s + 10.58s" at bounding box center [403, 465] width 277 height 8
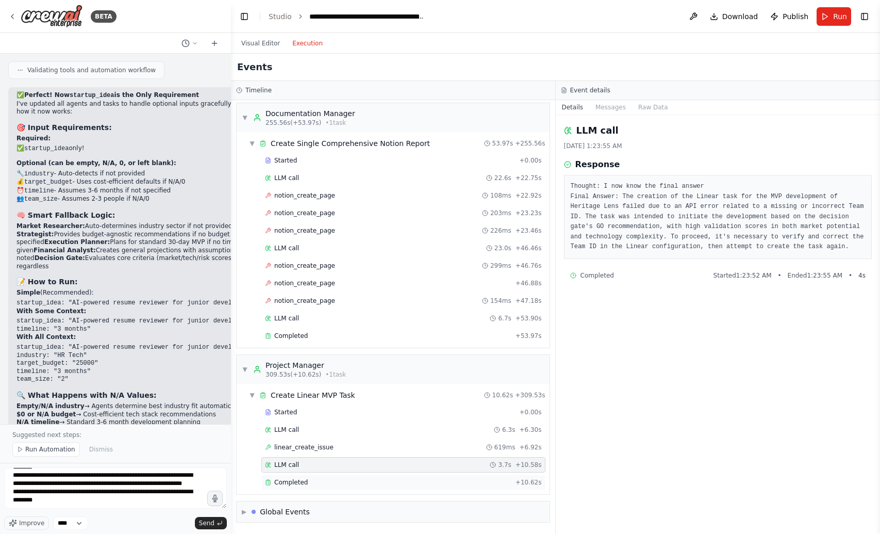
click at [304, 480] on span "Completed" at bounding box center [291, 482] width 34 height 8
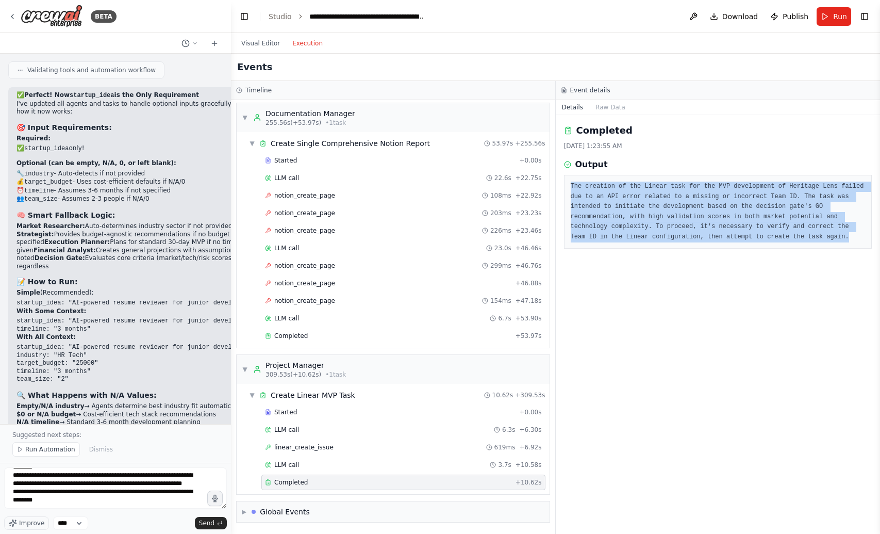
drag, startPoint x: 788, startPoint y: 251, endPoint x: 566, endPoint y: 186, distance: 231.5
click at [566, 186] on div "Completed [DATE] 1:23:55 AM Output The creation of the Linear task for the MVP …" at bounding box center [718, 324] width 325 height 419
copy pre "The creation of the Linear task for the MVP development of Heritage Lens failed…"
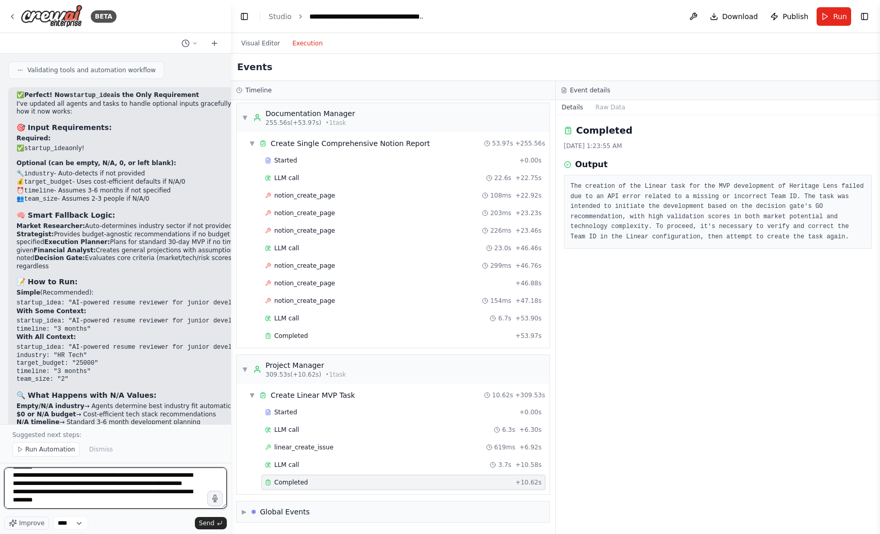
click at [163, 505] on textarea "**********" at bounding box center [115, 487] width 223 height 41
paste textarea "**********"
type textarea "**********"
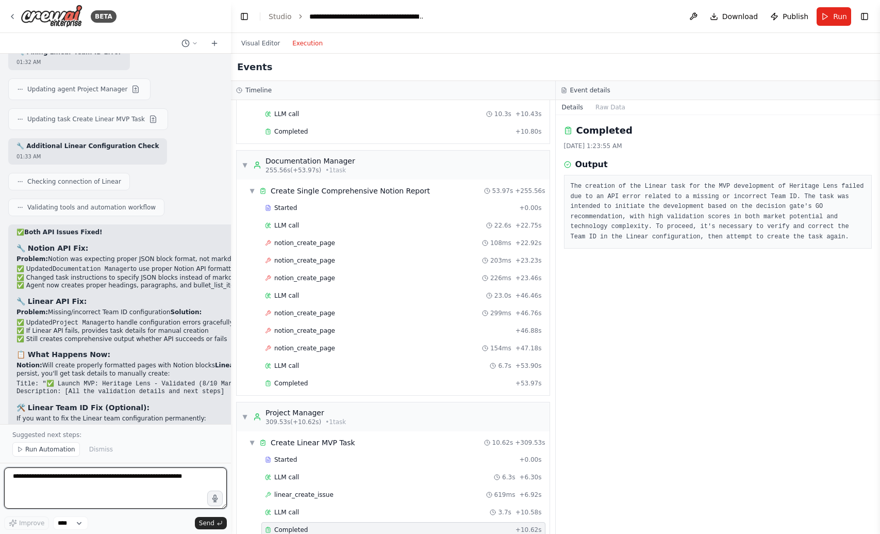
scroll to position [10382, 0]
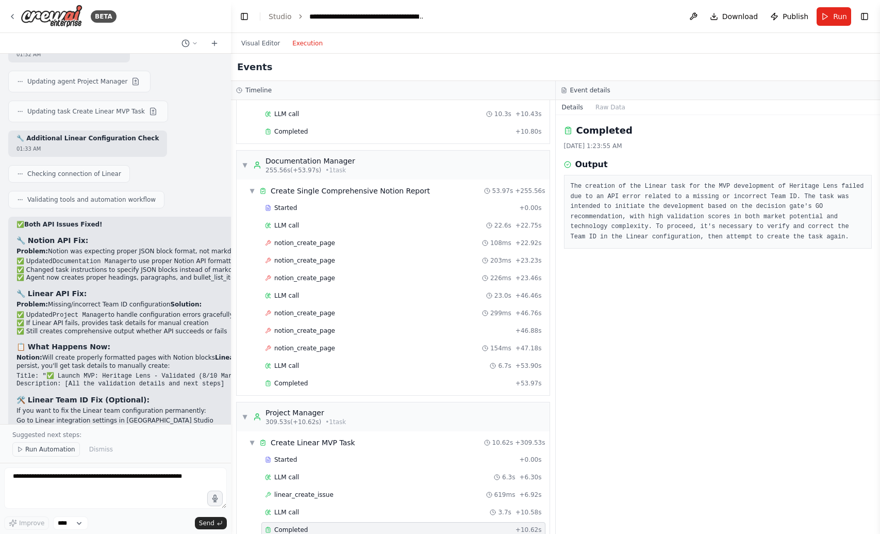
click at [38, 454] on button "Run Automation" at bounding box center [46, 449] width 68 height 14
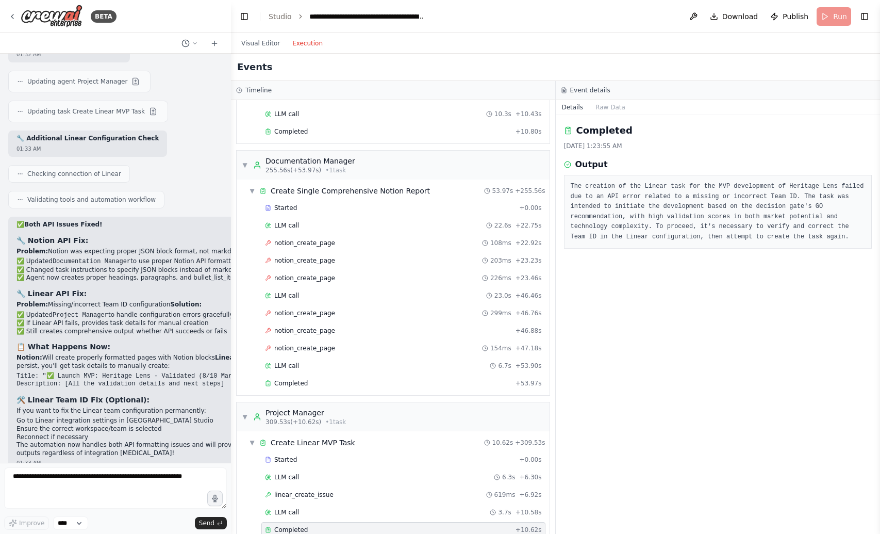
scroll to position [10344, 0]
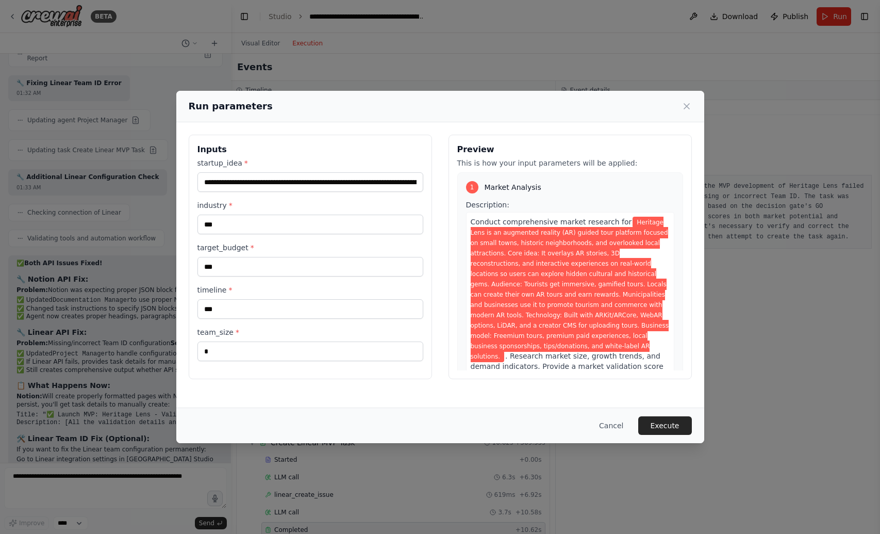
click at [665, 427] on button "Execute" at bounding box center [666, 425] width 54 height 19
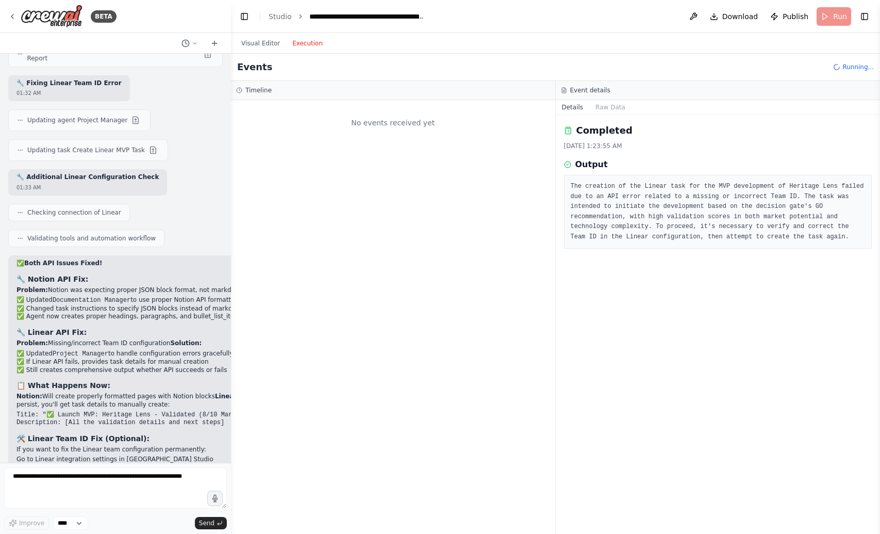
scroll to position [0, 0]
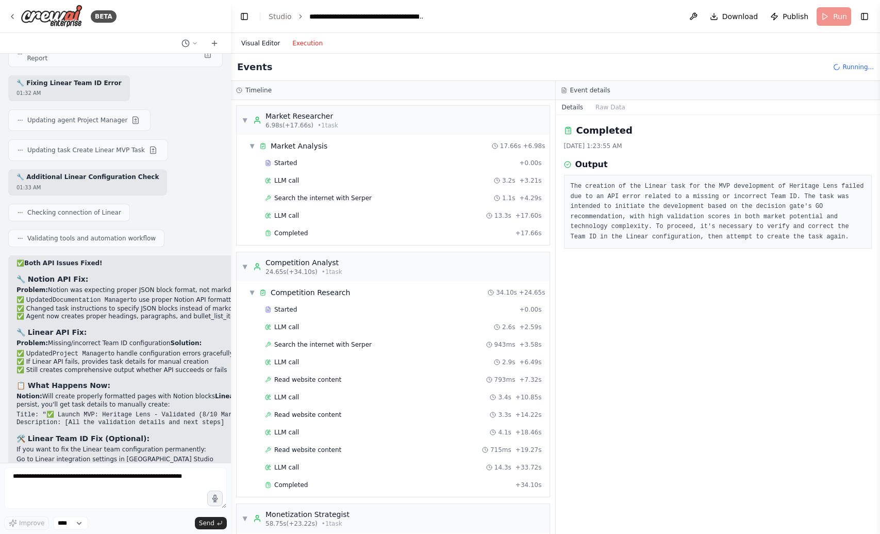
click at [252, 48] on button "Visual Editor" at bounding box center [260, 43] width 51 height 12
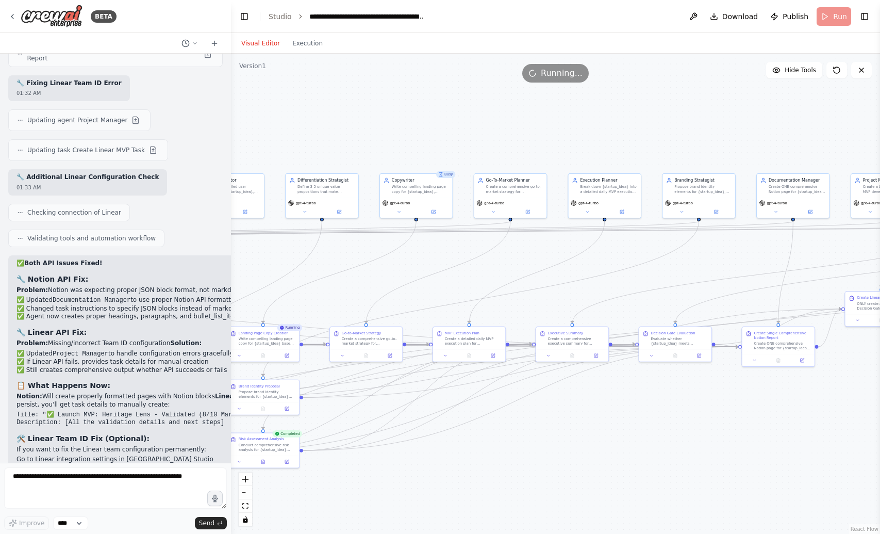
drag, startPoint x: 527, startPoint y: 424, endPoint x: 421, endPoint y: 421, distance: 105.8
click at [421, 421] on div ".deletable-edge-delete-btn { width: 20px; height: 20px; border: 0px solid #ffff…" at bounding box center [555, 294] width 649 height 480
click at [83, 525] on select "****" at bounding box center [70, 522] width 35 height 13
click at [251, 14] on button "Toggle Left Sidebar" at bounding box center [244, 16] width 14 height 14
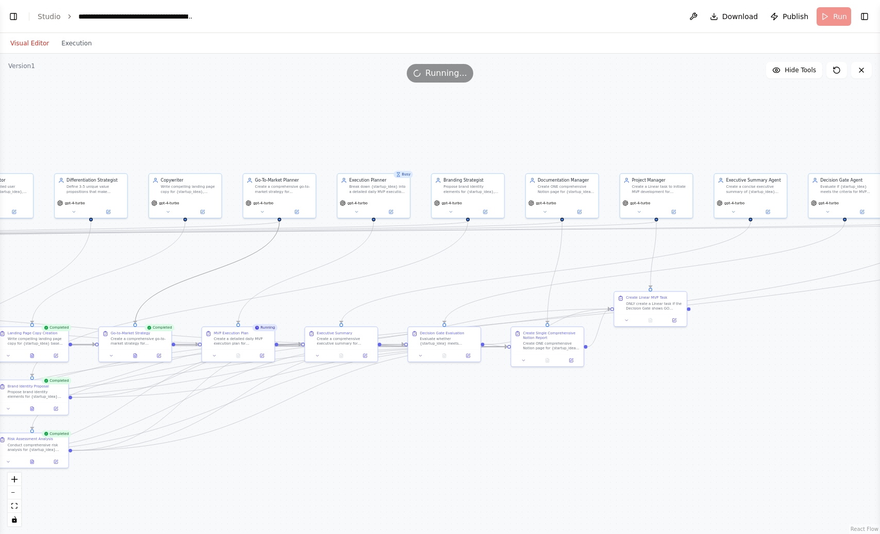
drag, startPoint x: 243, startPoint y: 257, endPoint x: 406, endPoint y: 260, distance: 163.5
click at [406, 260] on div ".deletable-edge-delete-btn { width: 20px; height: 20px; border: 0px solid #ffff…" at bounding box center [440, 294] width 880 height 480
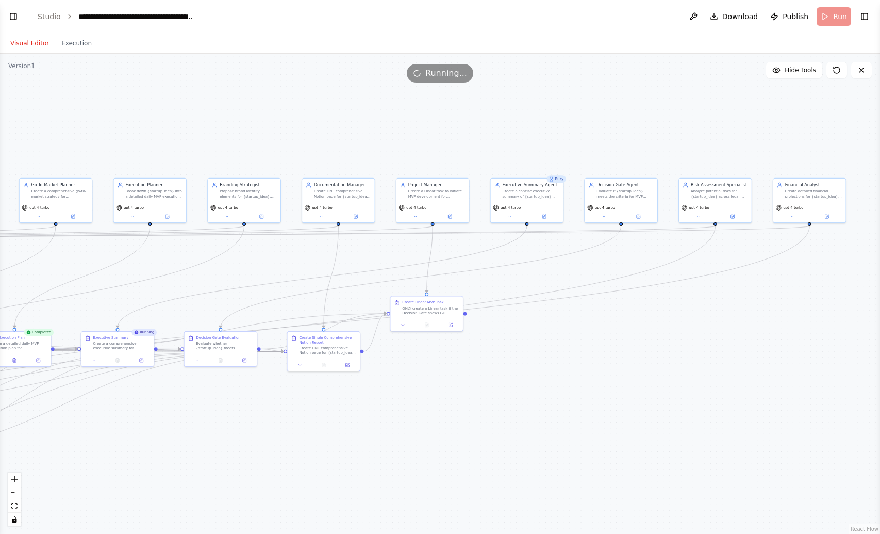
drag, startPoint x: 304, startPoint y: 249, endPoint x: 80, endPoint y: 254, distance: 223.9
click at [80, 254] on div ".deletable-edge-delete-btn { width: 20px; height: 20px; border: 0px solid #ffff…" at bounding box center [440, 294] width 880 height 480
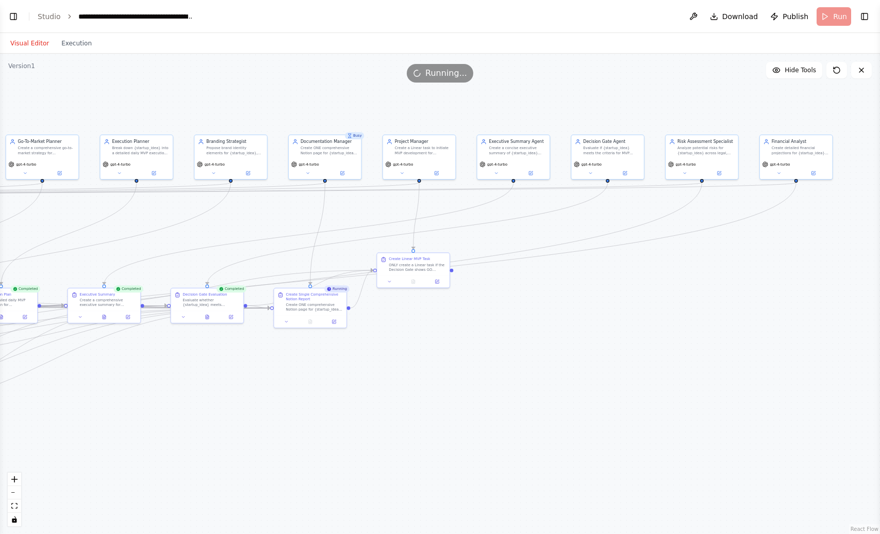
drag, startPoint x: 212, startPoint y: 440, endPoint x: 198, endPoint y: 397, distance: 45.5
click at [198, 397] on div ".deletable-edge-delete-btn { width: 20px; height: 20px; border: 0px solid #ffff…" at bounding box center [440, 294] width 880 height 480
drag, startPoint x: 66, startPoint y: 44, endPoint x: 134, endPoint y: 100, distance: 87.9
click at [66, 44] on button "Execution" at bounding box center [76, 43] width 43 height 12
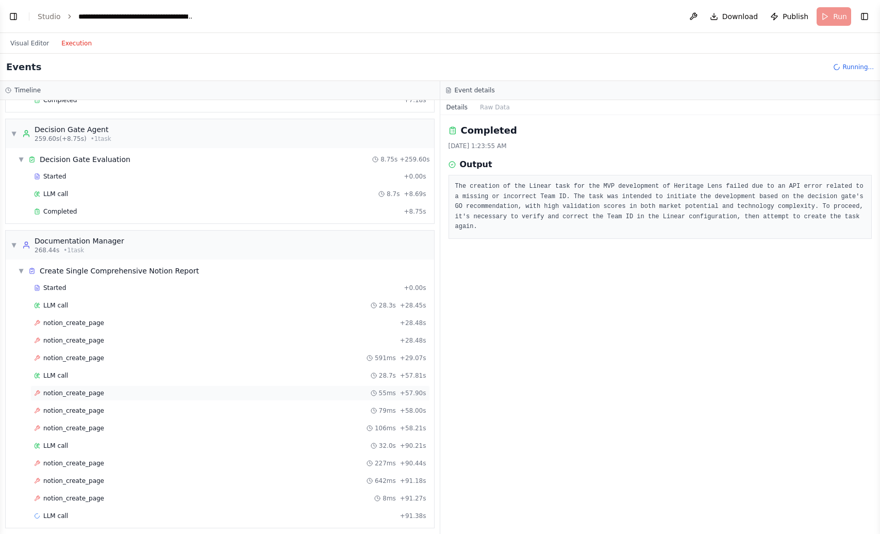
scroll to position [1959, 0]
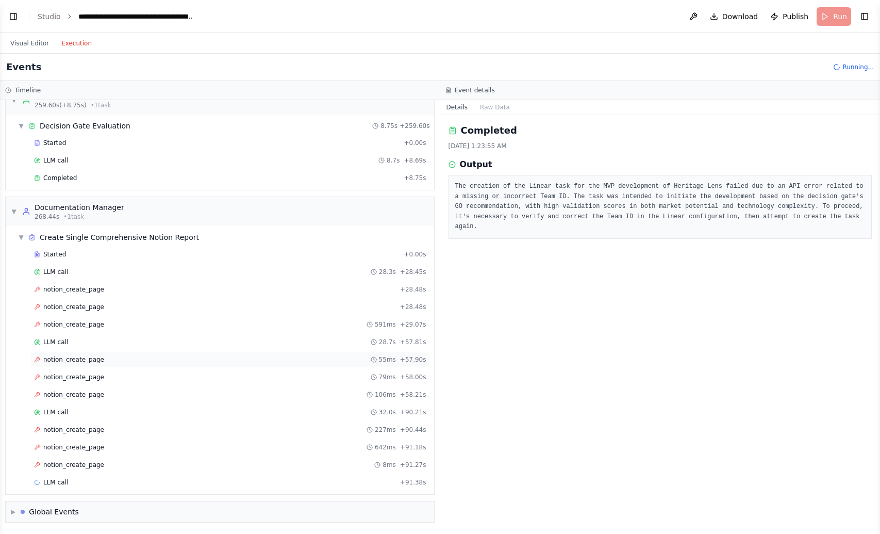
click at [90, 359] on span "notion_create_page" at bounding box center [73, 359] width 61 height 8
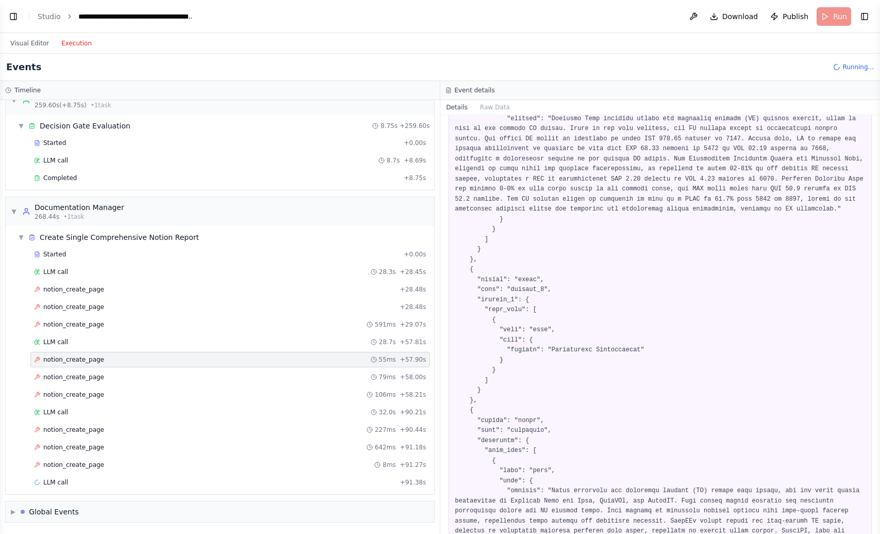
scroll to position [1160, 0]
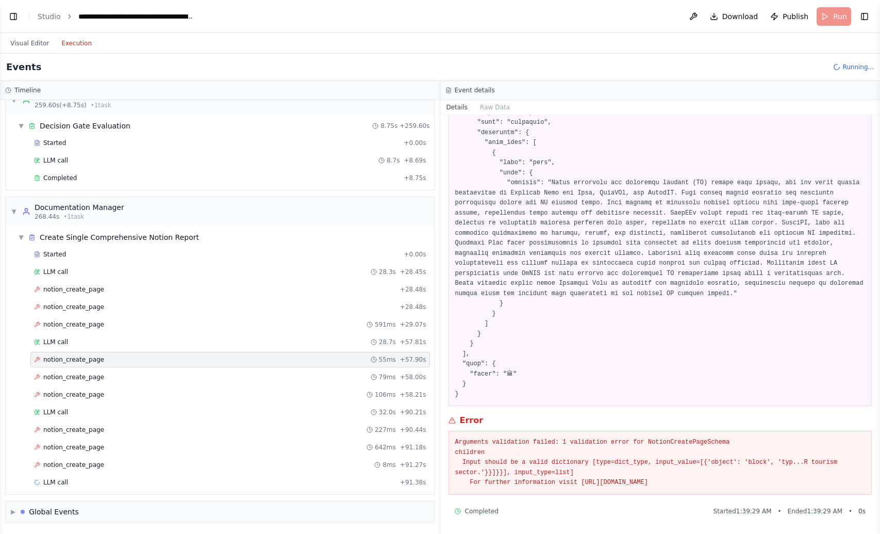
drag, startPoint x: 782, startPoint y: 485, endPoint x: 456, endPoint y: 444, distance: 328.5
click at [456, 444] on pre "Arguments validation failed: 1 validation error for NotionCreatePageSchema chil…" at bounding box center [660, 462] width 411 height 51
copy pre "Arguments validation failed: 1 validation error for NotionCreatePageSchema chil…"
click at [119, 375] on div "notion_create_page 79ms + 58.00s" at bounding box center [230, 377] width 392 height 8
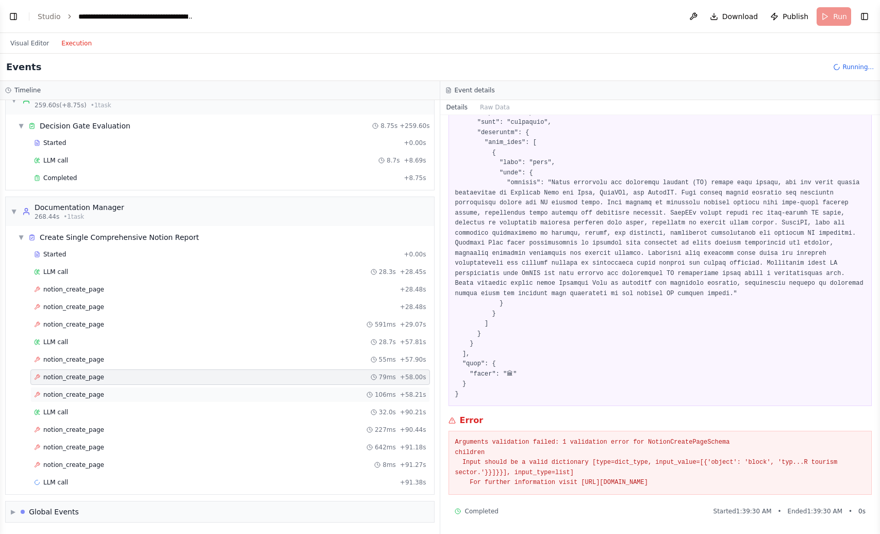
click at [145, 397] on div "notion_create_page 106ms + 58.21s" at bounding box center [230, 394] width 392 height 8
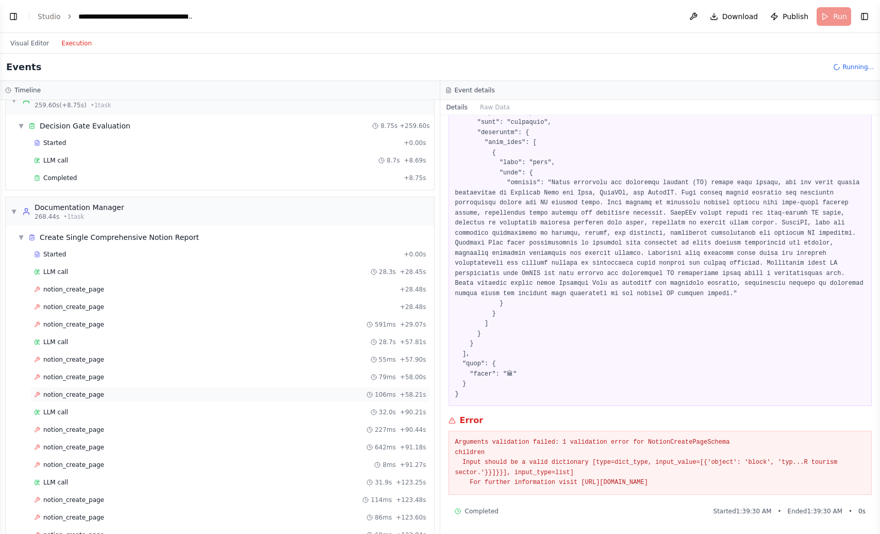
click at [146, 396] on div "notion_create_page 106ms + 58.21s" at bounding box center [230, 394] width 392 height 8
click at [94, 396] on span "notion_create_page" at bounding box center [73, 394] width 61 height 8
click at [124, 461] on div "notion_create_page 8ms + 91.27s" at bounding box center [230, 465] width 392 height 8
click at [118, 446] on div "notion_create_page 642ms + 91.18s" at bounding box center [230, 447] width 392 height 8
click at [81, 410] on div "LLM call 32.0s + 90.21s" at bounding box center [230, 412] width 392 height 8
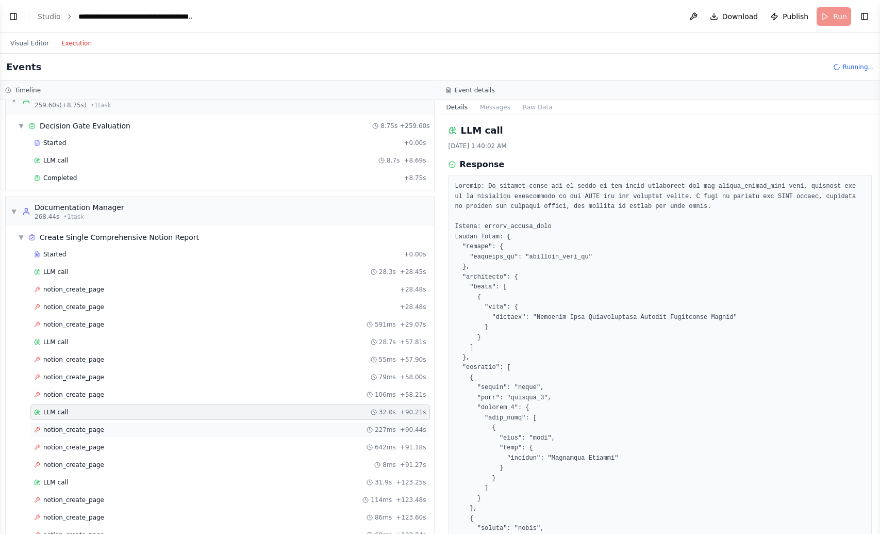
click at [84, 432] on span "notion_create_page" at bounding box center [73, 430] width 61 height 8
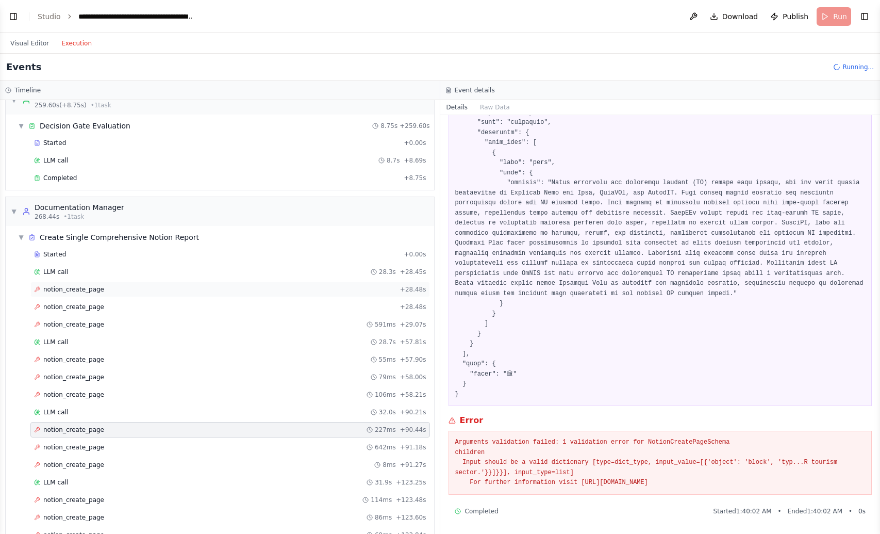
click at [129, 287] on div "notion_create_page + 28.48s" at bounding box center [230, 289] width 392 height 8
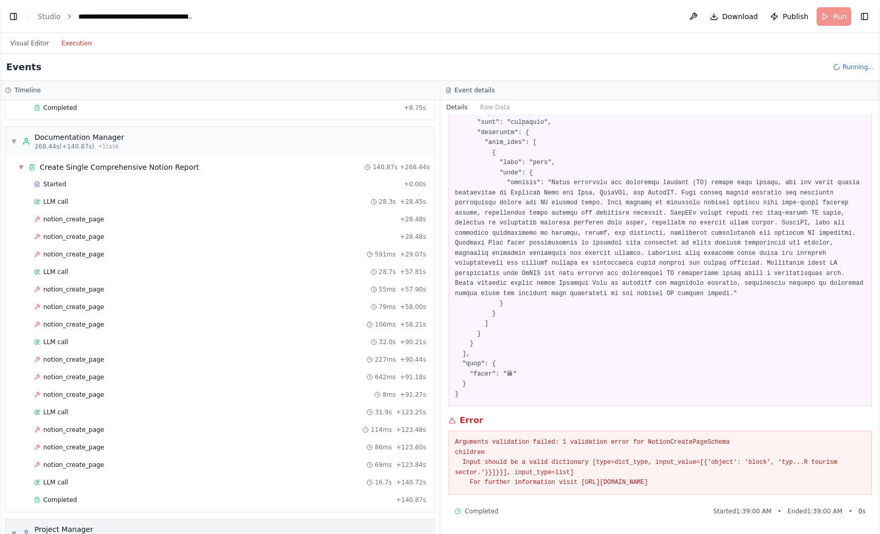
scroll to position [2141, 0]
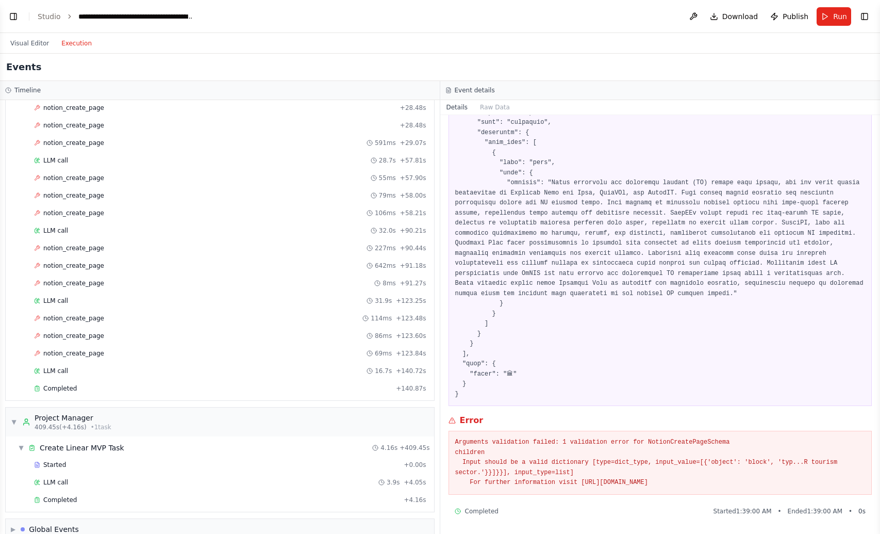
click at [69, 18] on icon "breadcrumb" at bounding box center [70, 16] width 2 height 4
click at [38, 47] on button "Visual Editor" at bounding box center [29, 43] width 51 height 12
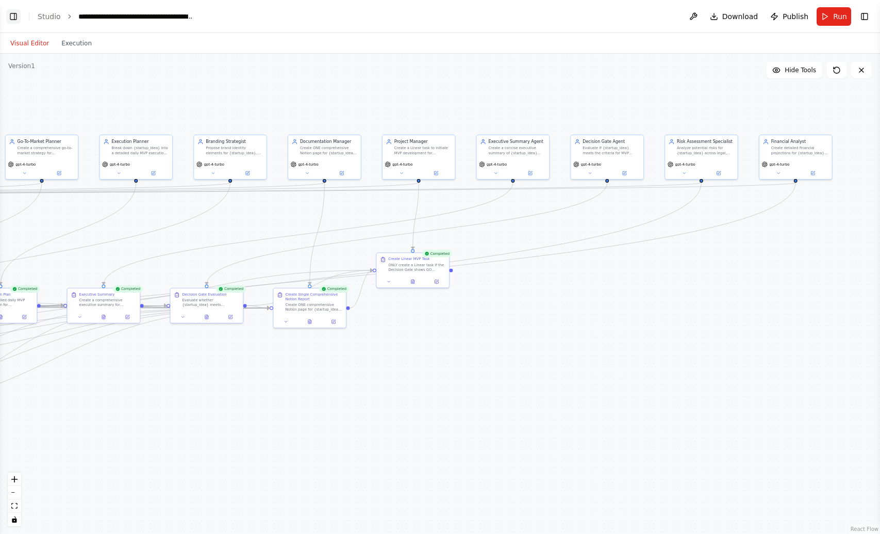
click at [20, 19] on button "Toggle Left Sidebar" at bounding box center [13, 16] width 14 height 14
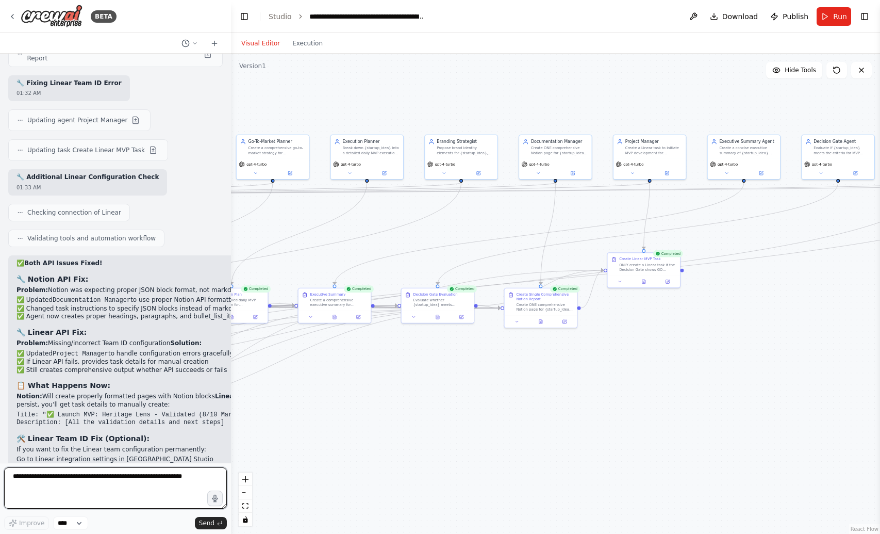
click at [106, 479] on textarea at bounding box center [115, 487] width 223 height 41
paste textarea "**********"
type textarea "**********"
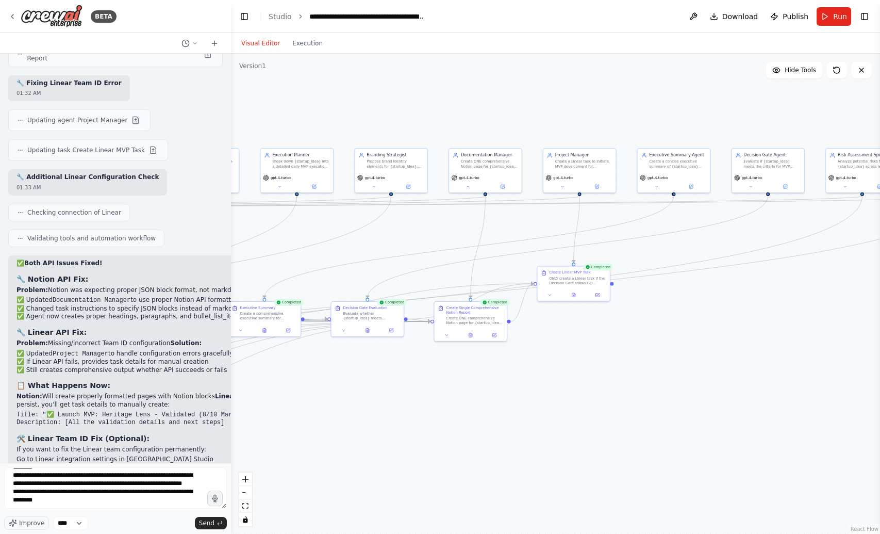
drag, startPoint x: 716, startPoint y: 337, endPoint x: 646, endPoint y: 351, distance: 71.4
click at [646, 351] on div ".deletable-edge-delete-btn { width: 20px; height: 20px; border: 0px solid #ffff…" at bounding box center [555, 294] width 649 height 480
click at [310, 41] on button "Execution" at bounding box center [307, 43] width 43 height 12
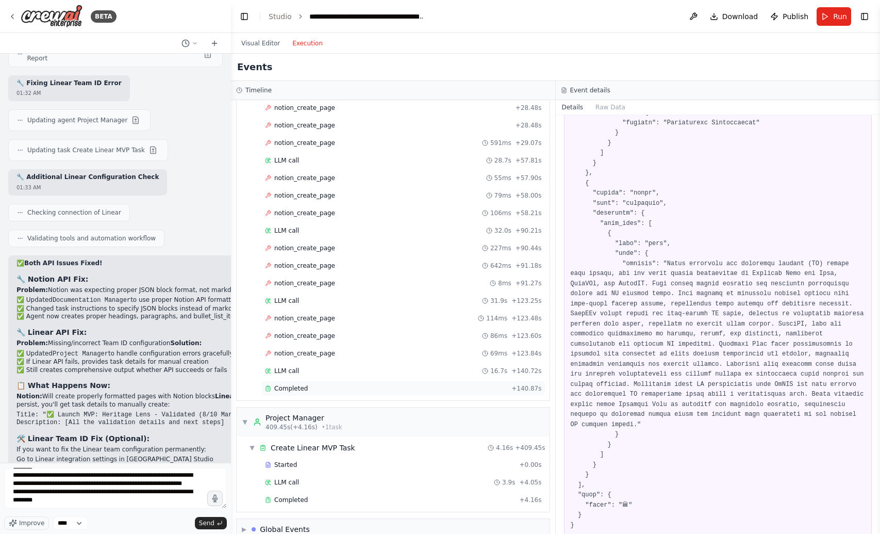
scroll to position [2158, 0]
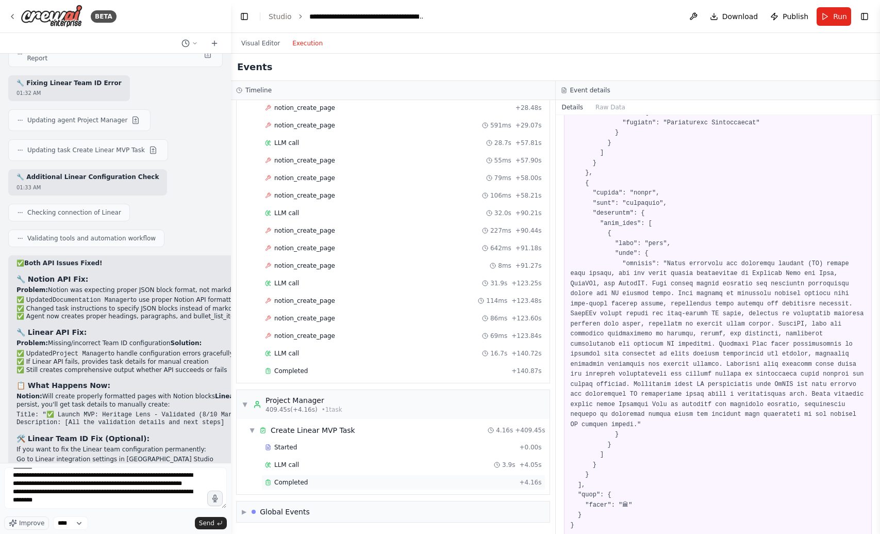
click at [306, 480] on div "Completed" at bounding box center [390, 482] width 250 height 8
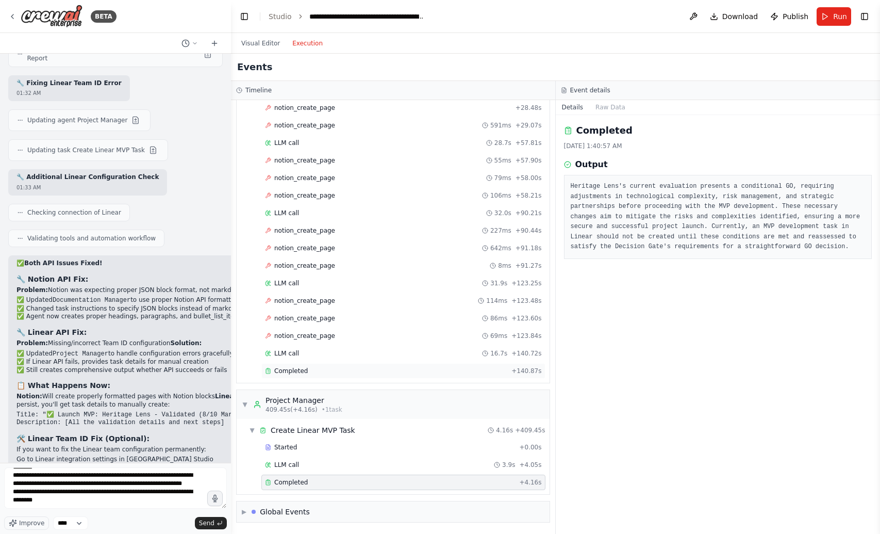
click at [350, 374] on div "Completed" at bounding box center [386, 371] width 242 height 8
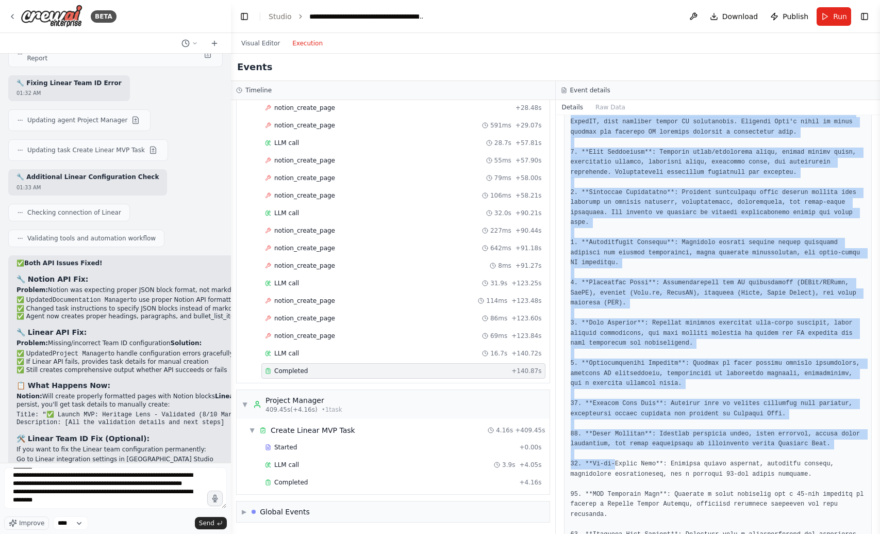
scroll to position [315, 0]
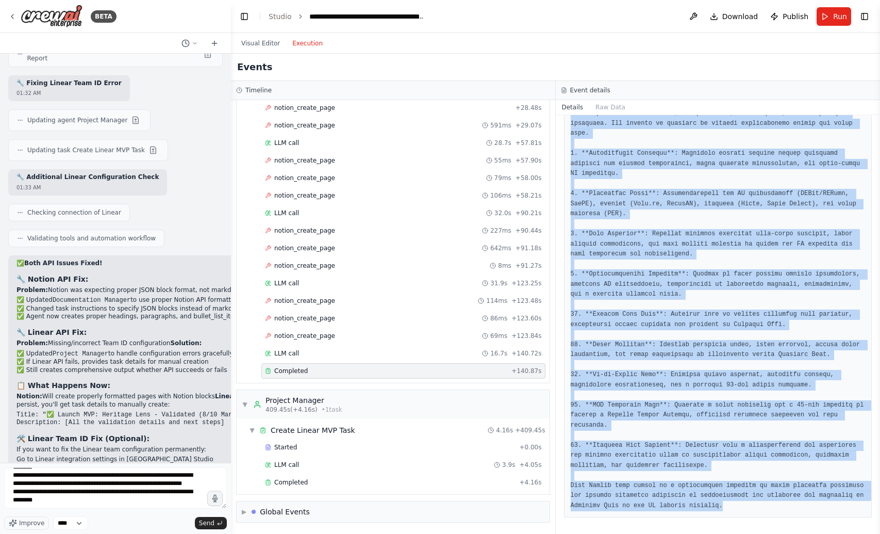
drag, startPoint x: 572, startPoint y: 187, endPoint x: 820, endPoint y: 516, distance: 412.2
click at [822, 517] on div at bounding box center [718, 188] width 308 height 657
copy pre "Heritage Lens Comprehensive Startup Validation Report has been meticulously str…"
click at [197, 521] on button "Send" at bounding box center [211, 523] width 32 height 12
